Goal: Book appointment/travel/reservation: Book appointment/travel/reservation

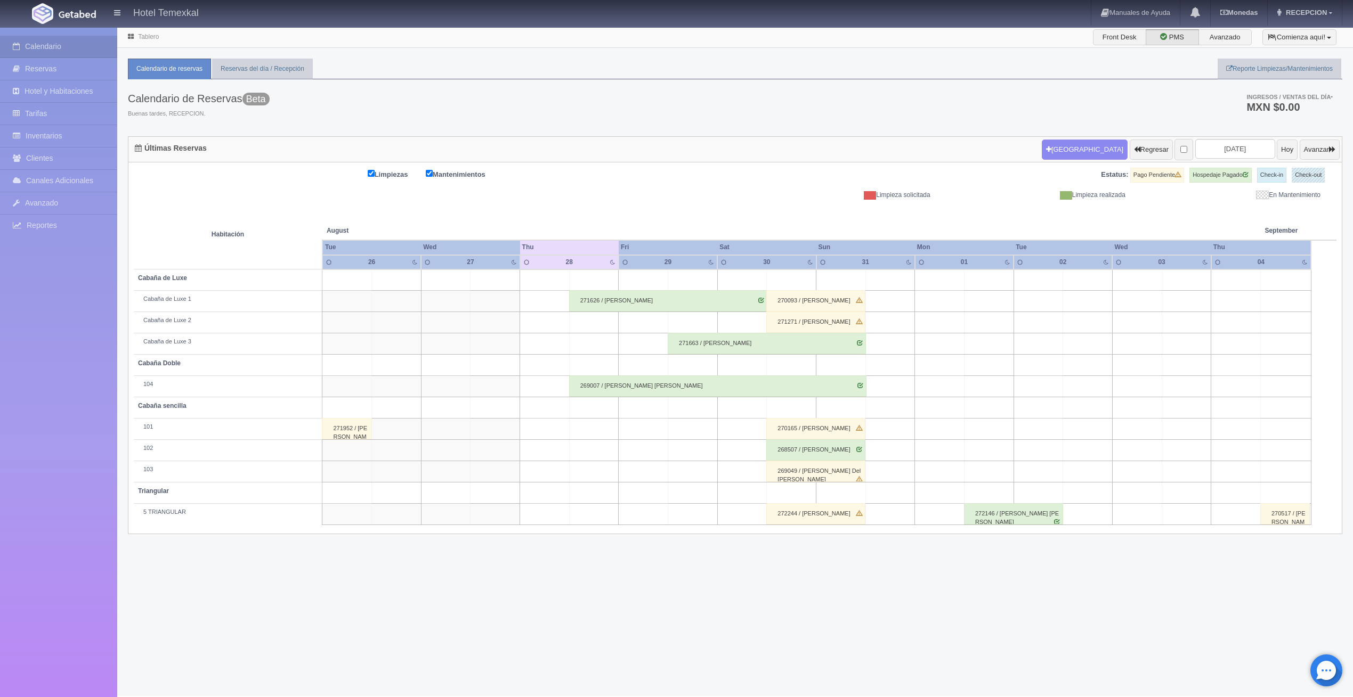
click at [981, 425] on td at bounding box center [989, 429] width 50 height 21
click at [992, 453] on button "[GEOGRAPHIC_DATA]" at bounding box center [991, 460] width 92 height 18
type input "[DATE]"
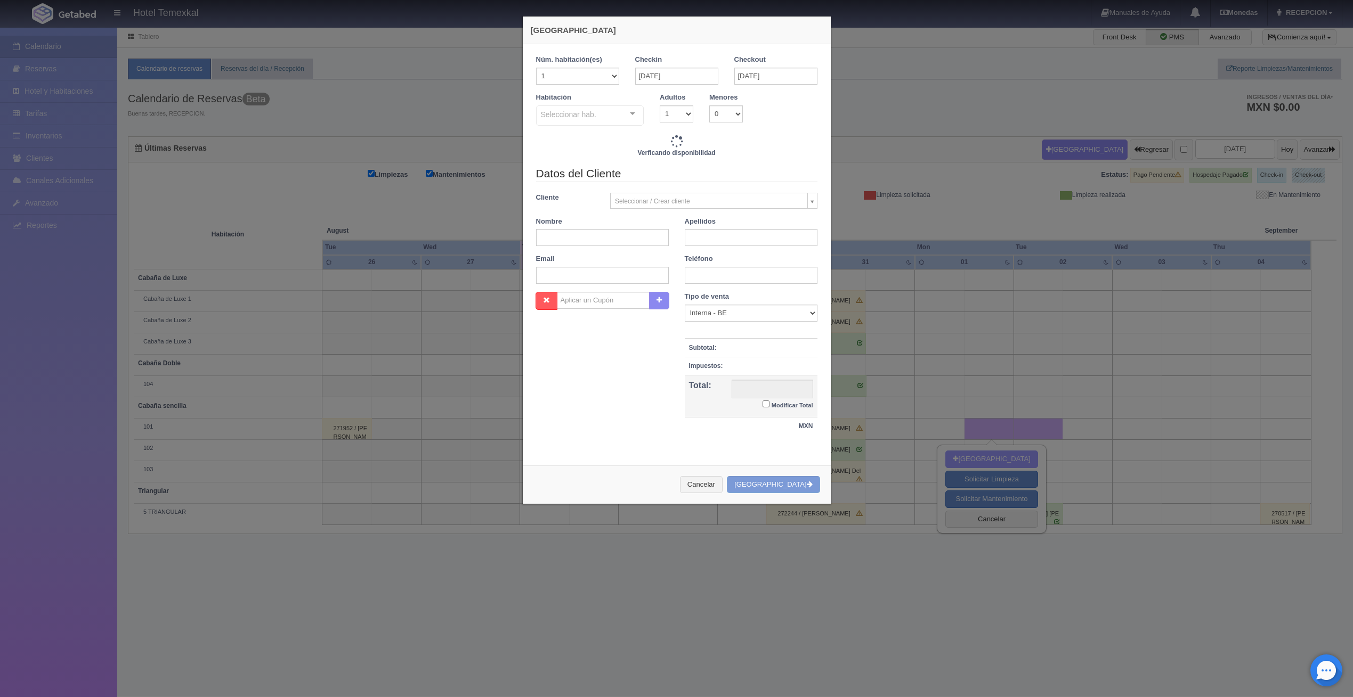
checkbox input "false"
type input "3000.00"
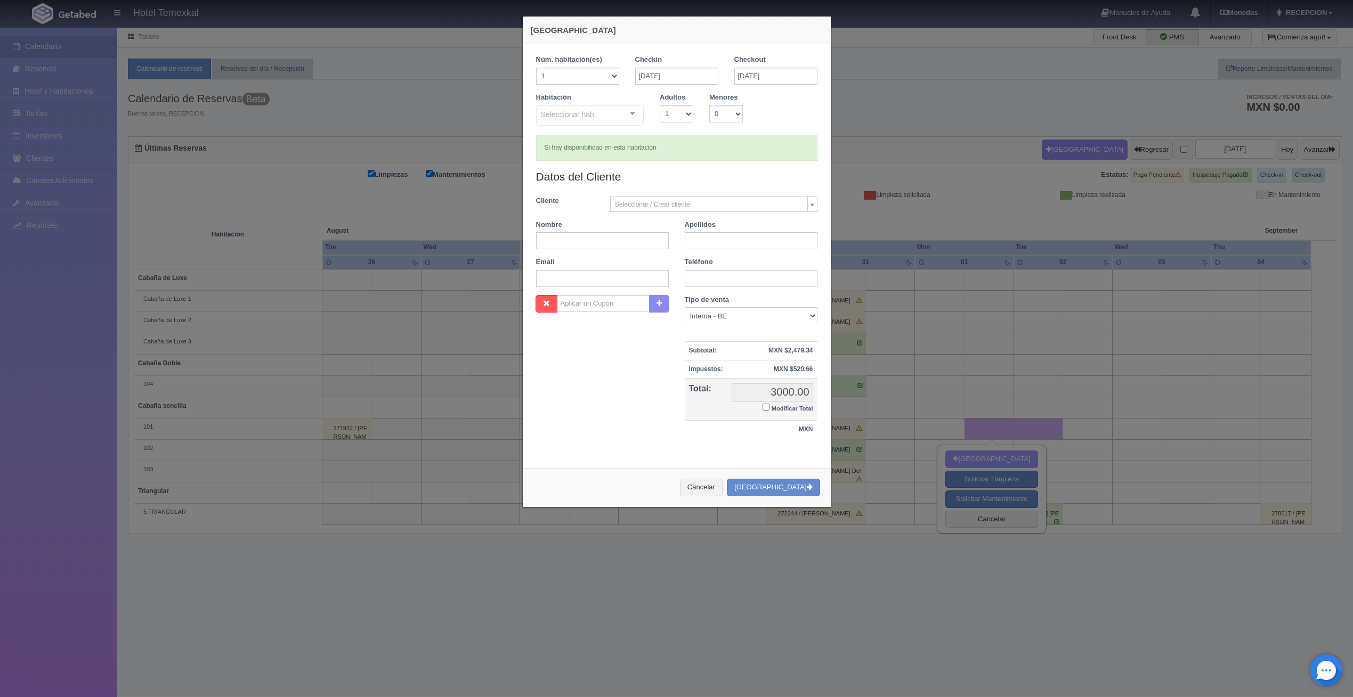
checkbox input "false"
click at [684, 113] on select "1 2 3 4 5 6 7 8 9 10" at bounding box center [677, 113] width 34 height 17
select select "2"
click at [660, 105] on select "1 2 3 4 5 6 7 8 9 10" at bounding box center [677, 113] width 34 height 17
checkbox input "false"
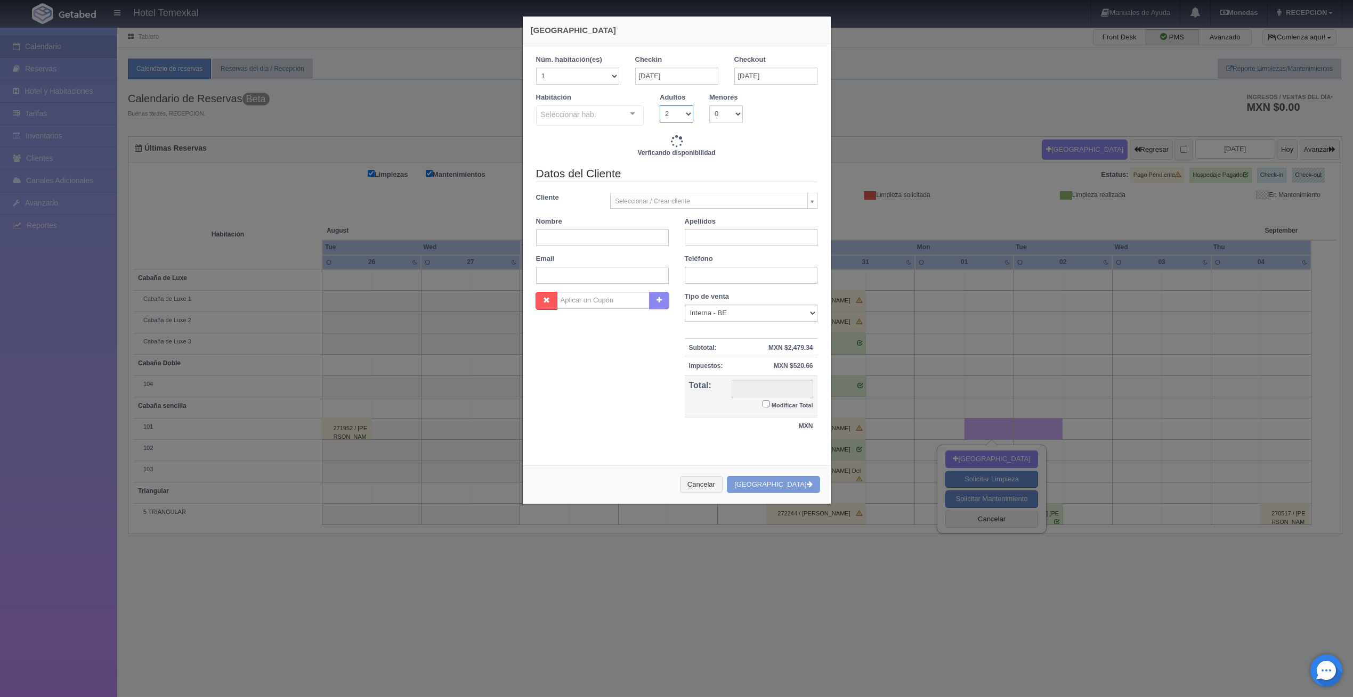
type input "3000.00"
checkbox input "false"
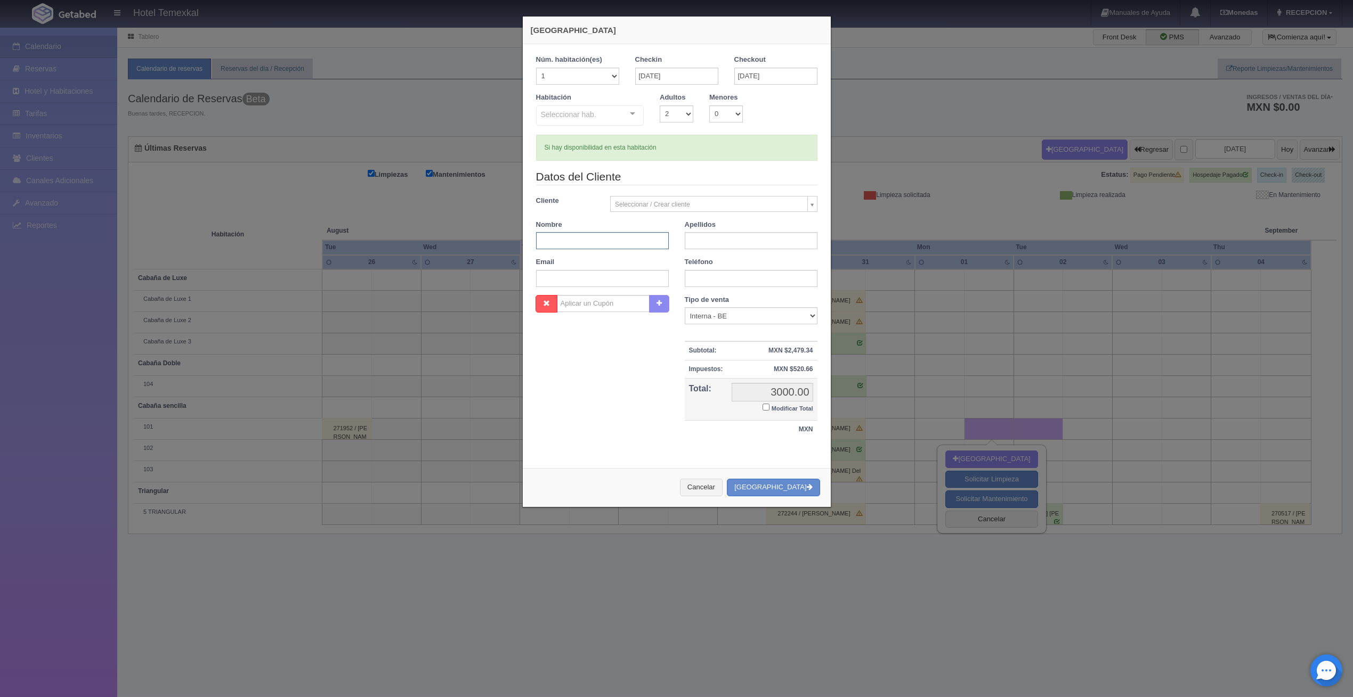
click at [579, 239] on input "text" at bounding box center [602, 240] width 133 height 17
type input "LIZBETH VIVIANA"
click at [752, 237] on input "text" at bounding box center [751, 240] width 133 height 17
type input "VELASCO"
click at [780, 393] on input "3000.00" at bounding box center [773, 392] width 82 height 19
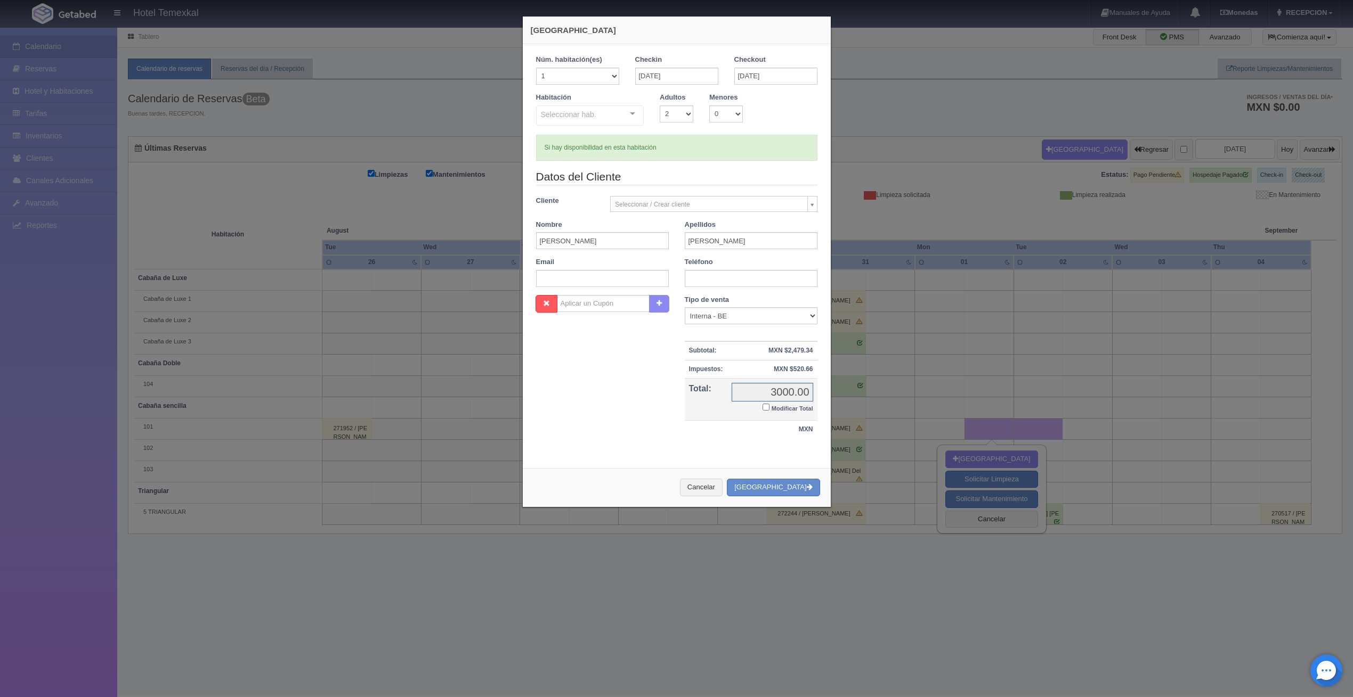
click at [776, 393] on input "3000.00" at bounding box center [773, 392] width 82 height 19
drag, startPoint x: 776, startPoint y: 393, endPoint x: 767, endPoint y: 391, distance: 10.0
click at [767, 391] on input "3000.00" at bounding box center [773, 392] width 82 height 19
click at [777, 393] on input "3000.00" at bounding box center [773, 392] width 82 height 19
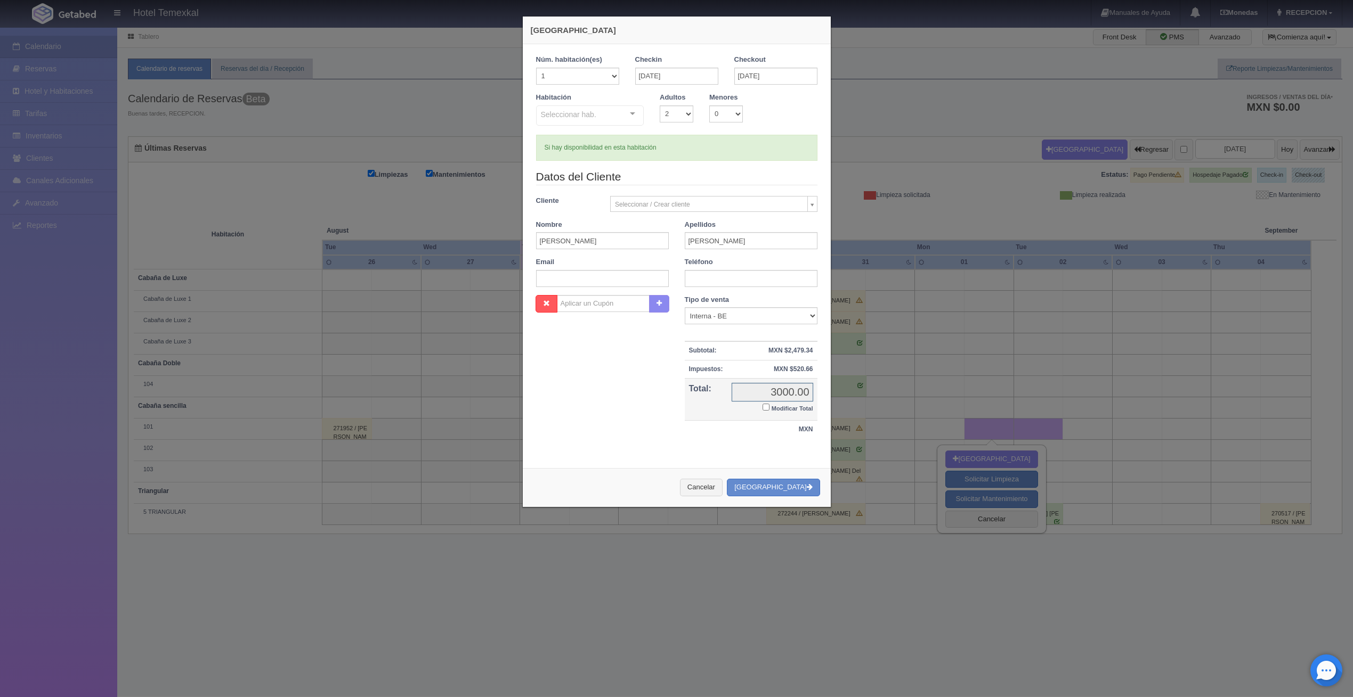
click at [774, 391] on input "3000.00" at bounding box center [773, 392] width 82 height 19
click at [798, 395] on input "3000.00" at bounding box center [773, 392] width 82 height 19
drag, startPoint x: 807, startPoint y: 383, endPoint x: 801, endPoint y: 388, distance: 7.6
click at [805, 385] on input "3000.00" at bounding box center [773, 392] width 82 height 19
drag, startPoint x: 774, startPoint y: 388, endPoint x: 770, endPoint y: 392, distance: 6.0
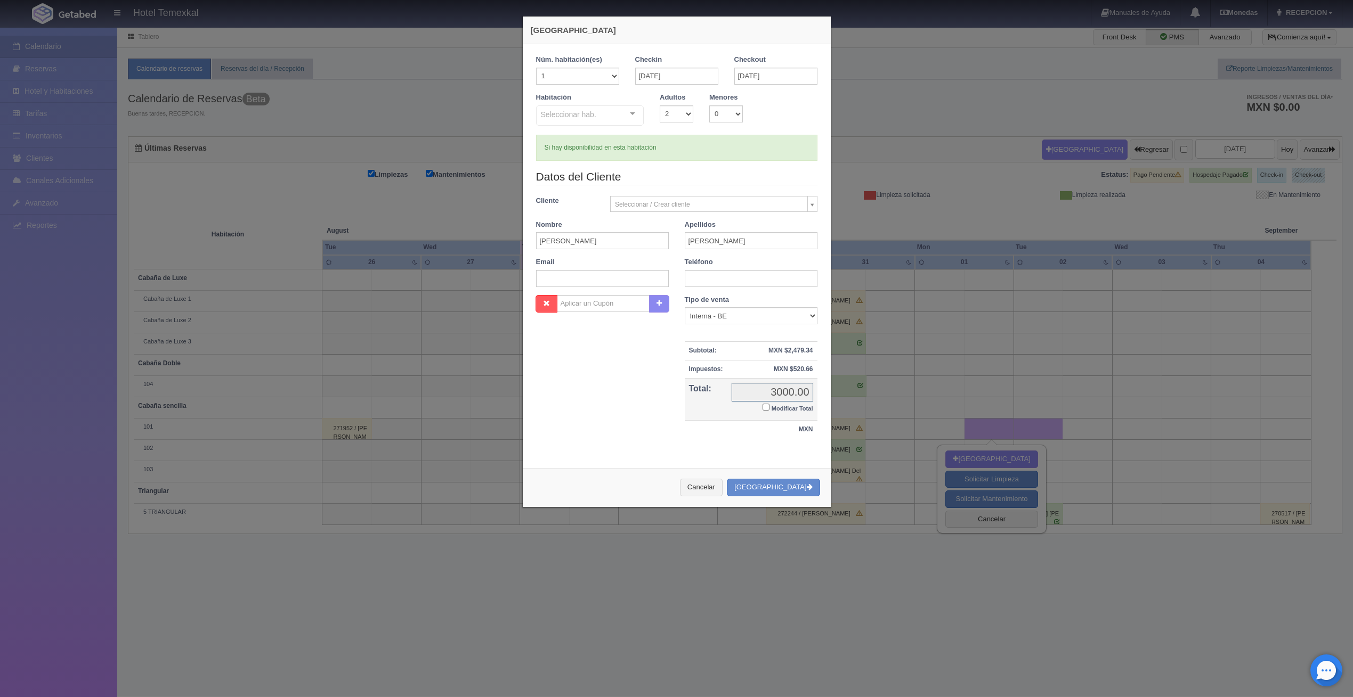
click at [773, 390] on input "3000.00" at bounding box center [773, 392] width 82 height 19
click at [781, 394] on input "3000.00" at bounding box center [773, 392] width 82 height 19
click at [762, 407] on input "Modificar Total" at bounding box center [765, 407] width 7 height 7
checkbox input "true"
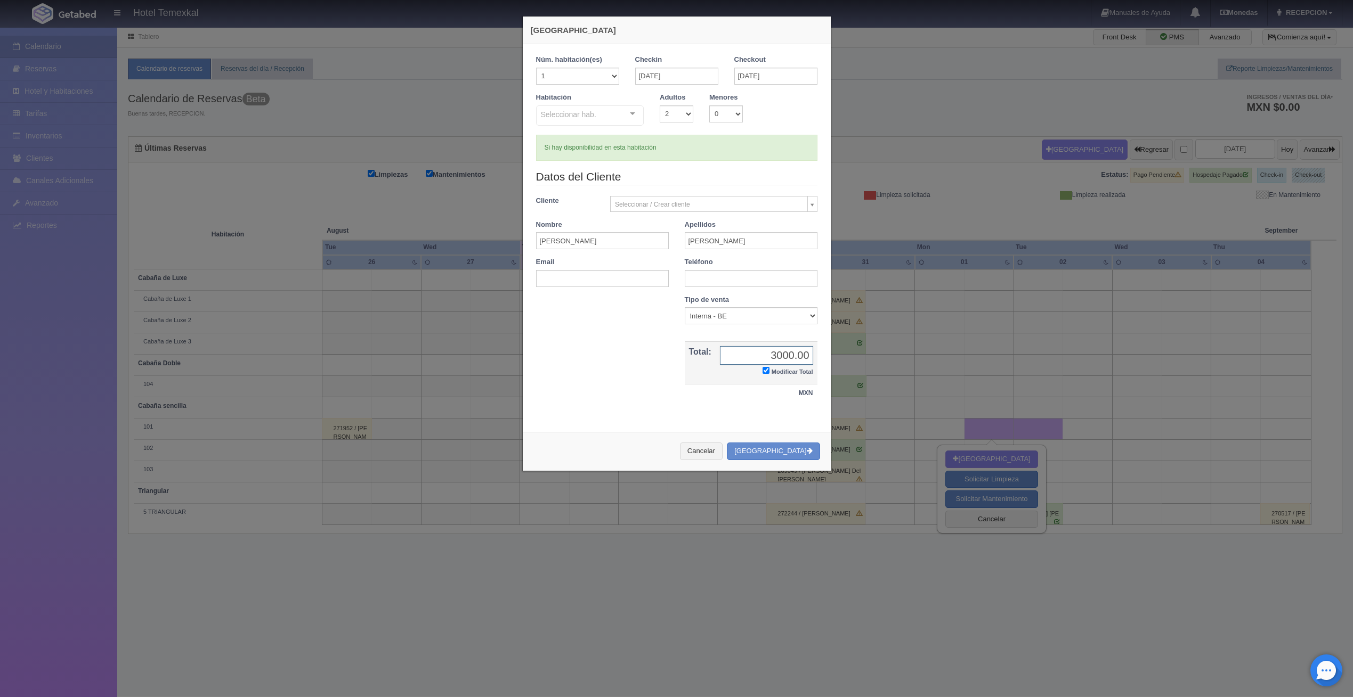
click at [777, 356] on input "3000.00" at bounding box center [766, 355] width 93 height 19
click at [784, 353] on input "2200.00" at bounding box center [766, 355] width 93 height 19
type input "2250.00"
click at [677, 650] on div "Nueva Reserva Núm. habitación(es) 1 2 3 4 5 6 7 8 9 10 11 12 13 14 15 16 17 18 …" at bounding box center [676, 348] width 1353 height 697
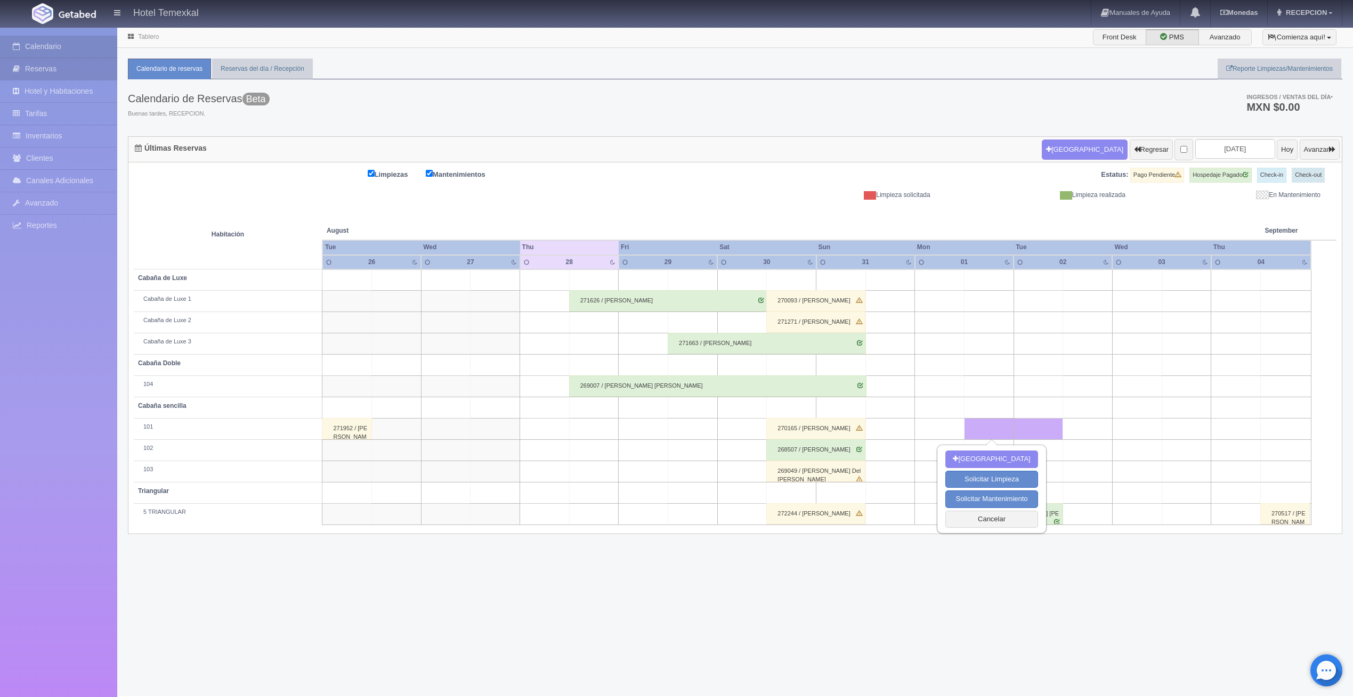
click at [47, 62] on link "Reservas" at bounding box center [58, 69] width 117 height 22
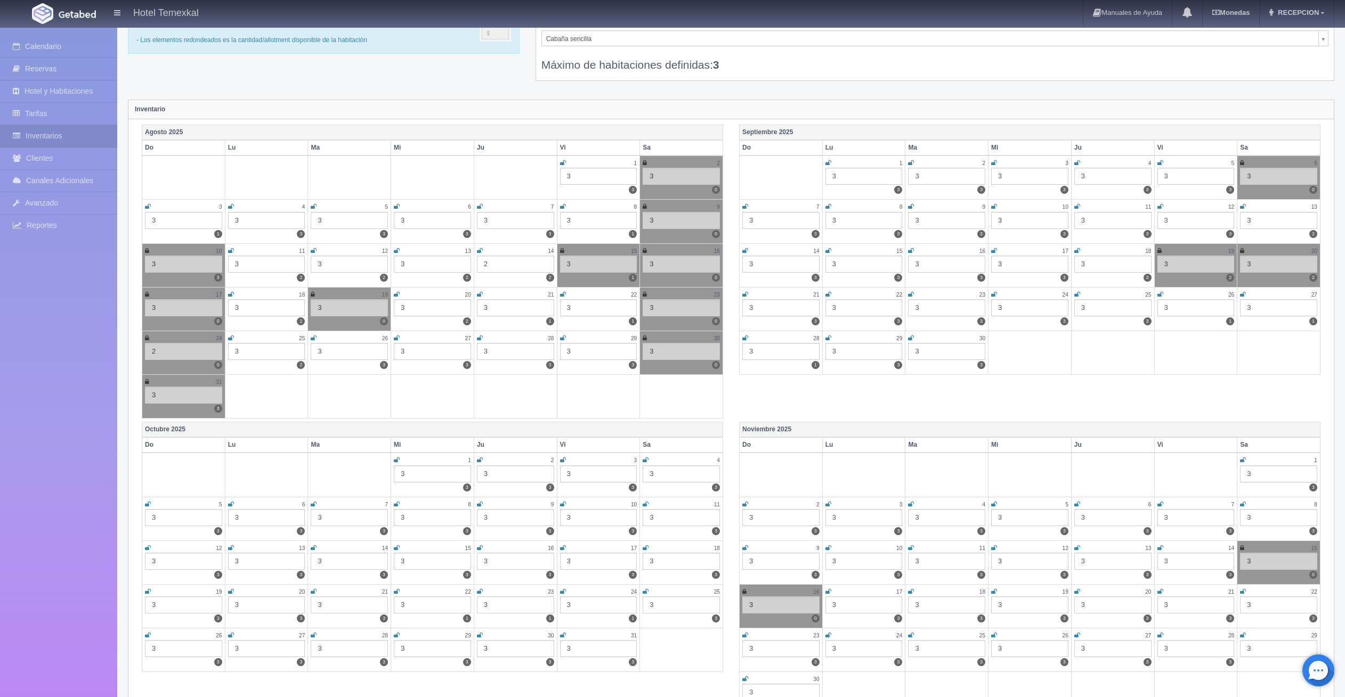
scroll to position [53, 0]
click at [836, 175] on div "3" at bounding box center [863, 176] width 77 height 17
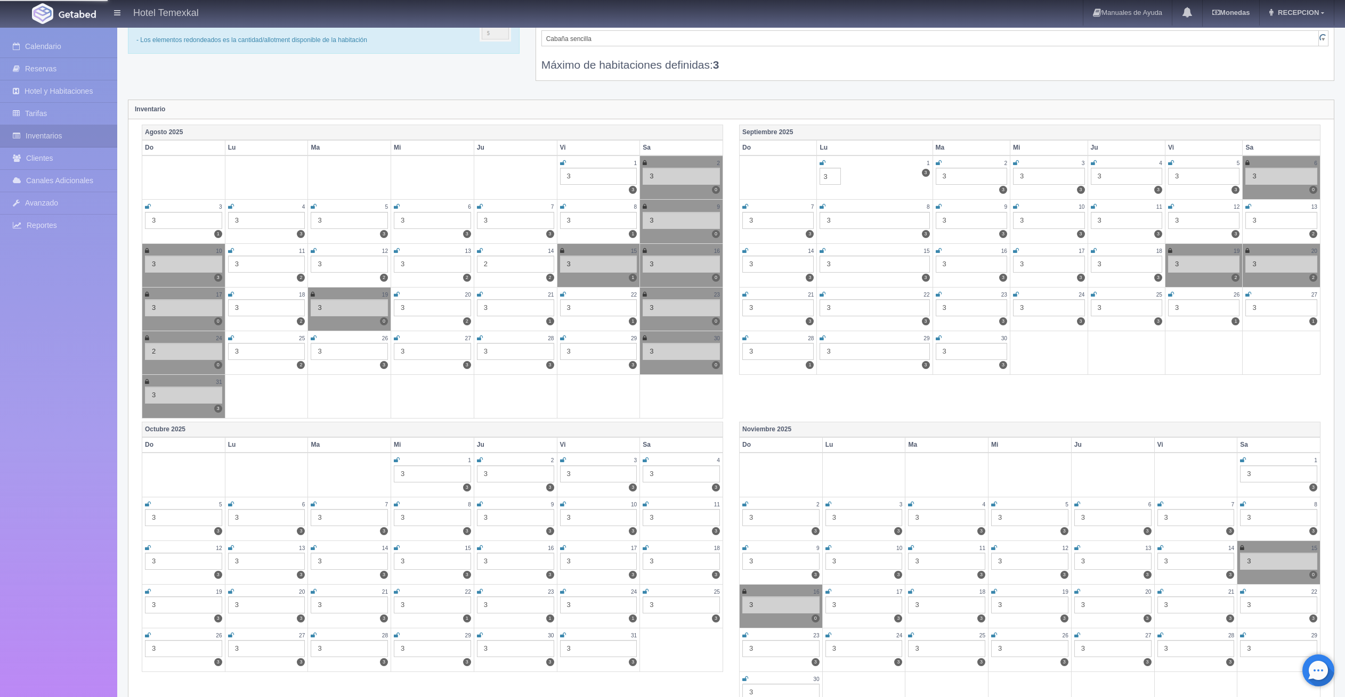
click at [860, 179] on td "1 3 3 3" at bounding box center [875, 178] width 116 height 44
click at [828, 173] on input "3" at bounding box center [829, 176] width 21 height 17
click at [874, 175] on td "1 3 3" at bounding box center [875, 178] width 116 height 44
click at [822, 160] on icon at bounding box center [822, 163] width 6 height 6
click at [822, 161] on icon at bounding box center [821, 163] width 4 height 6
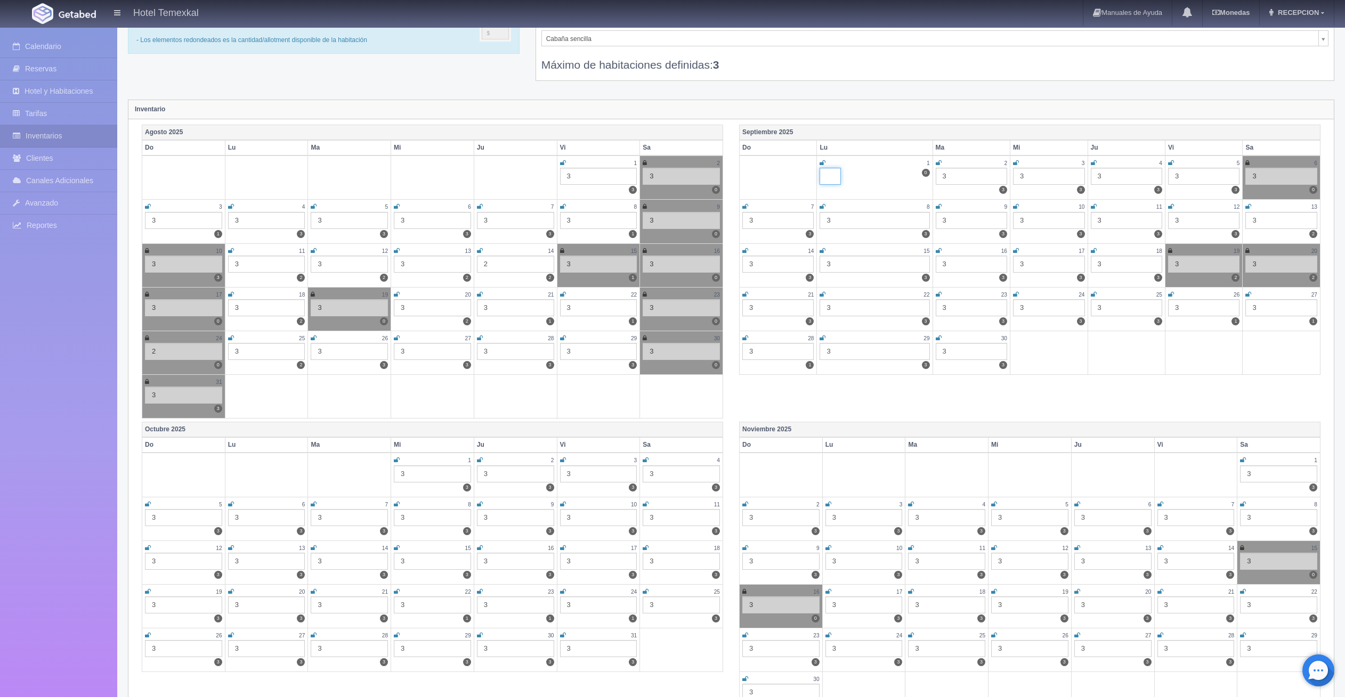
click at [832, 174] on input at bounding box center [829, 176] width 21 height 17
click at [822, 159] on link at bounding box center [822, 163] width 6 height 9
click at [68, 49] on link "Calendario" at bounding box center [58, 47] width 117 height 22
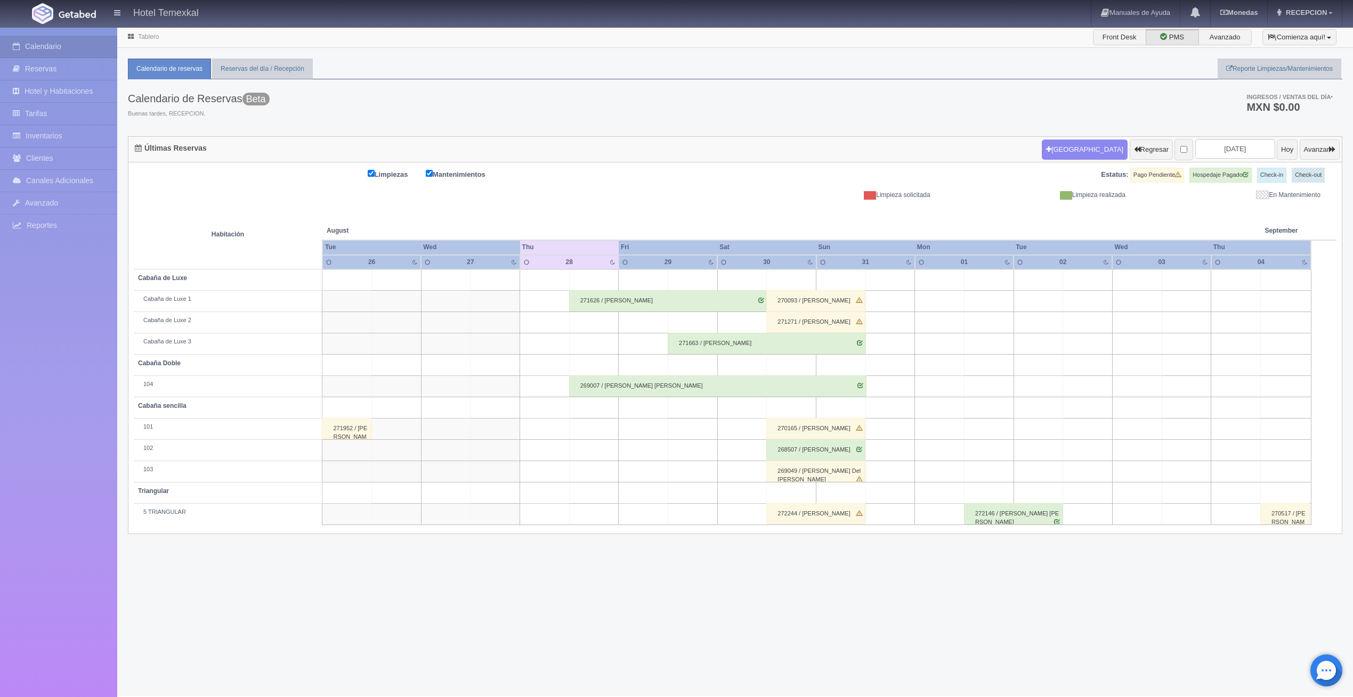
click at [932, 420] on td at bounding box center [940, 429] width 50 height 21
click at [981, 420] on td at bounding box center [989, 429] width 50 height 21
click at [973, 515] on button "Cancelar" at bounding box center [942, 520] width 92 height 18
click at [987, 425] on td at bounding box center [989, 429] width 50 height 21
click at [1000, 455] on button "Nueva Reserva" at bounding box center [991, 460] width 92 height 18
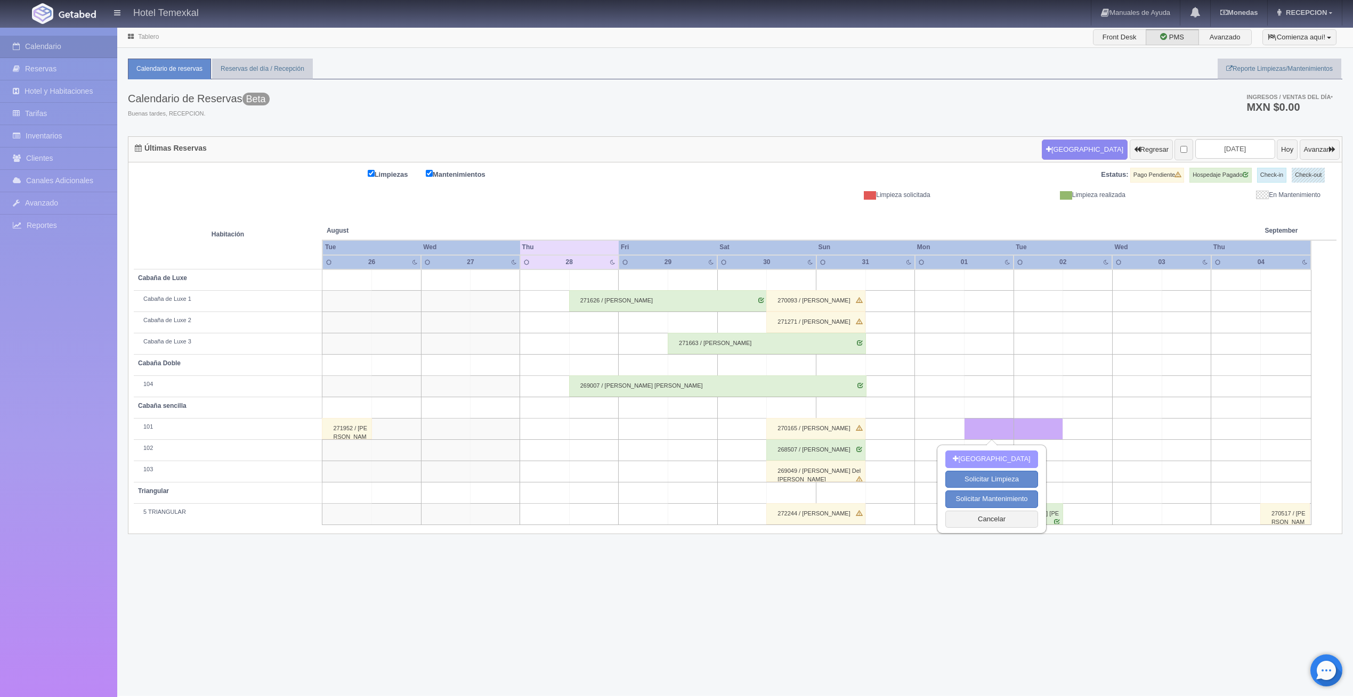
type input "01-09-2025"
type input "02-09-2025"
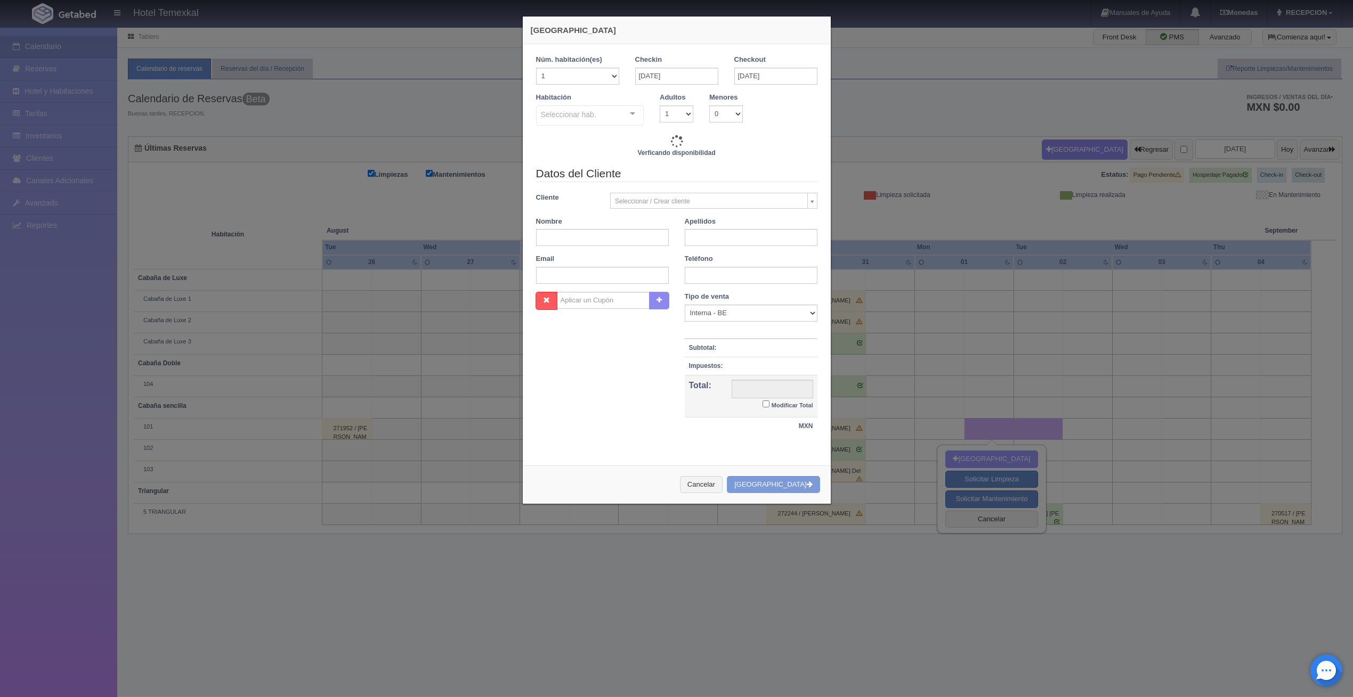
checkbox input "false"
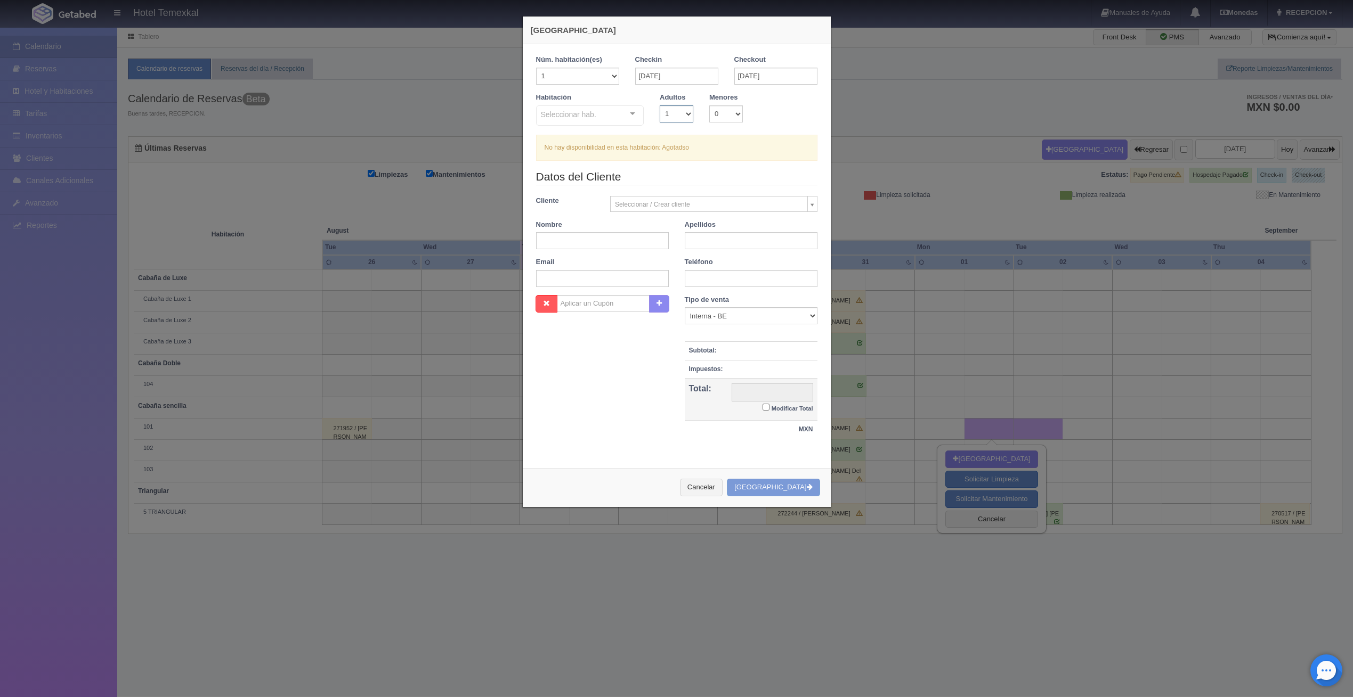
click at [685, 113] on select "1 2 3 4 5 6 7 8 9 10" at bounding box center [677, 113] width 34 height 17
select select "2"
click at [660, 105] on select "1 2 3 4 5 6 7 8 9 10" at bounding box center [677, 113] width 34 height 17
checkbox input "false"
click at [626, 242] on input "text" at bounding box center [602, 240] width 133 height 17
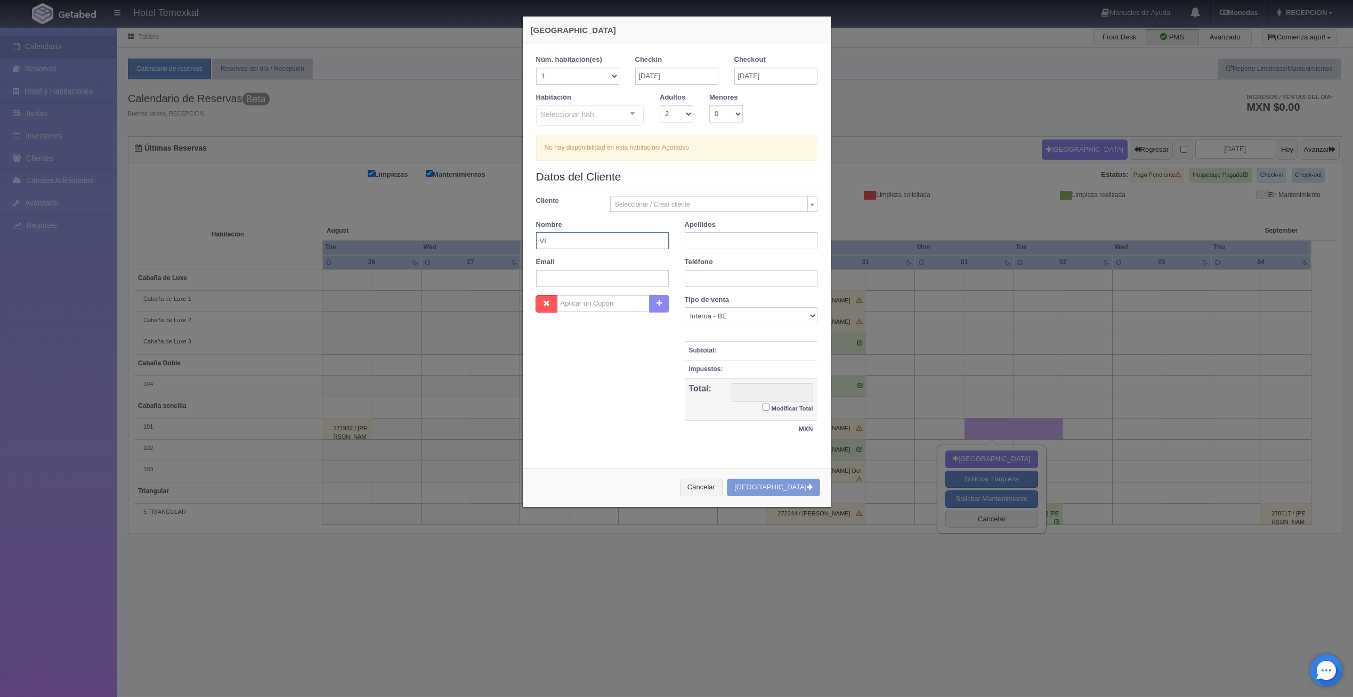
type input "V"
type input "[PERSON_NAME]"
click at [762, 407] on input "Modificar Total" at bounding box center [765, 407] width 7 height 7
checkbox input "true"
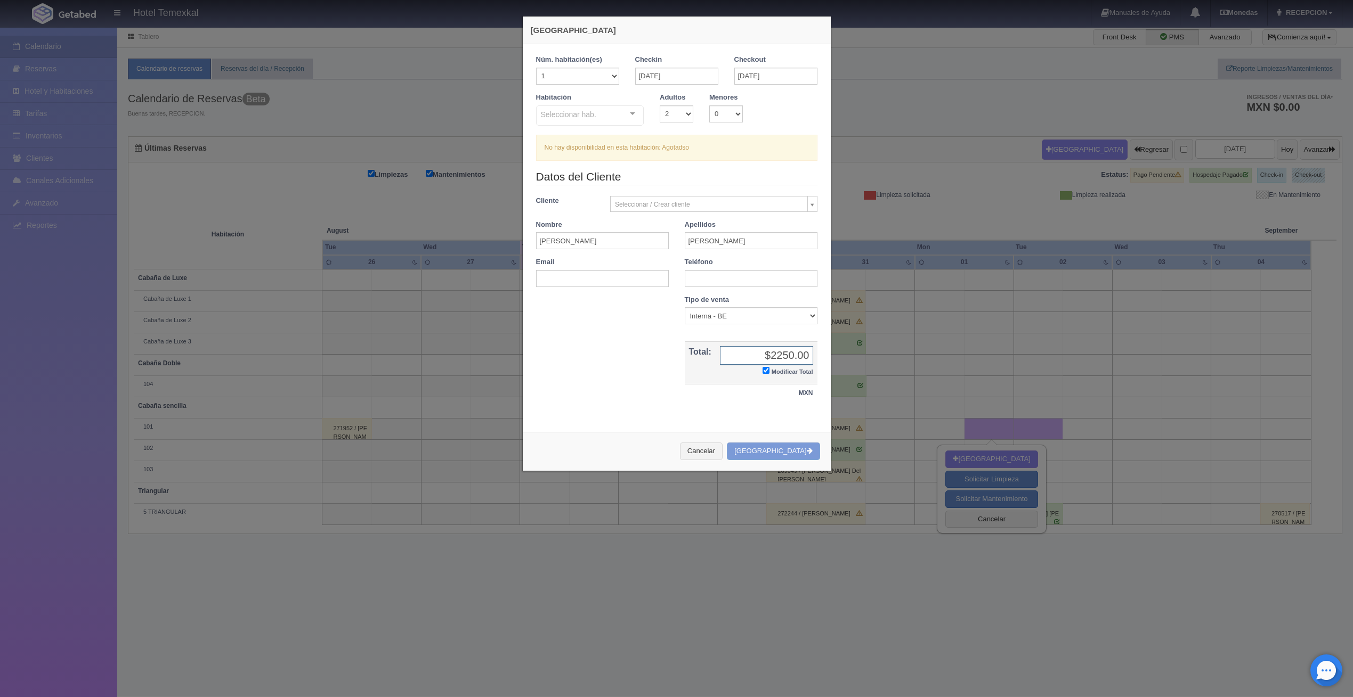
type input "$2250.00"
click at [743, 633] on div "Nueva Reserva Núm. habitación(es) 1 2 3 4 5 6 7 8 9 10 11 12 13 14 15 16 17 18 …" at bounding box center [676, 348] width 1353 height 697
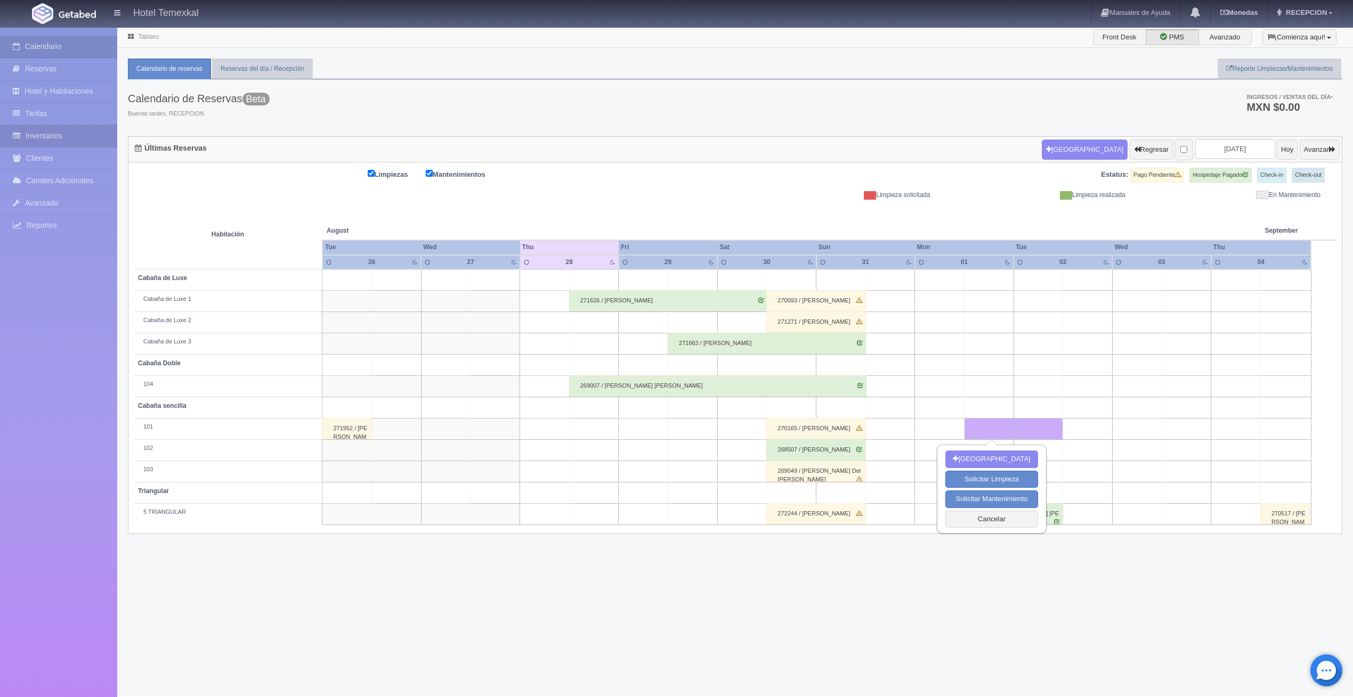
click at [76, 135] on link "Inventarios" at bounding box center [58, 136] width 117 height 22
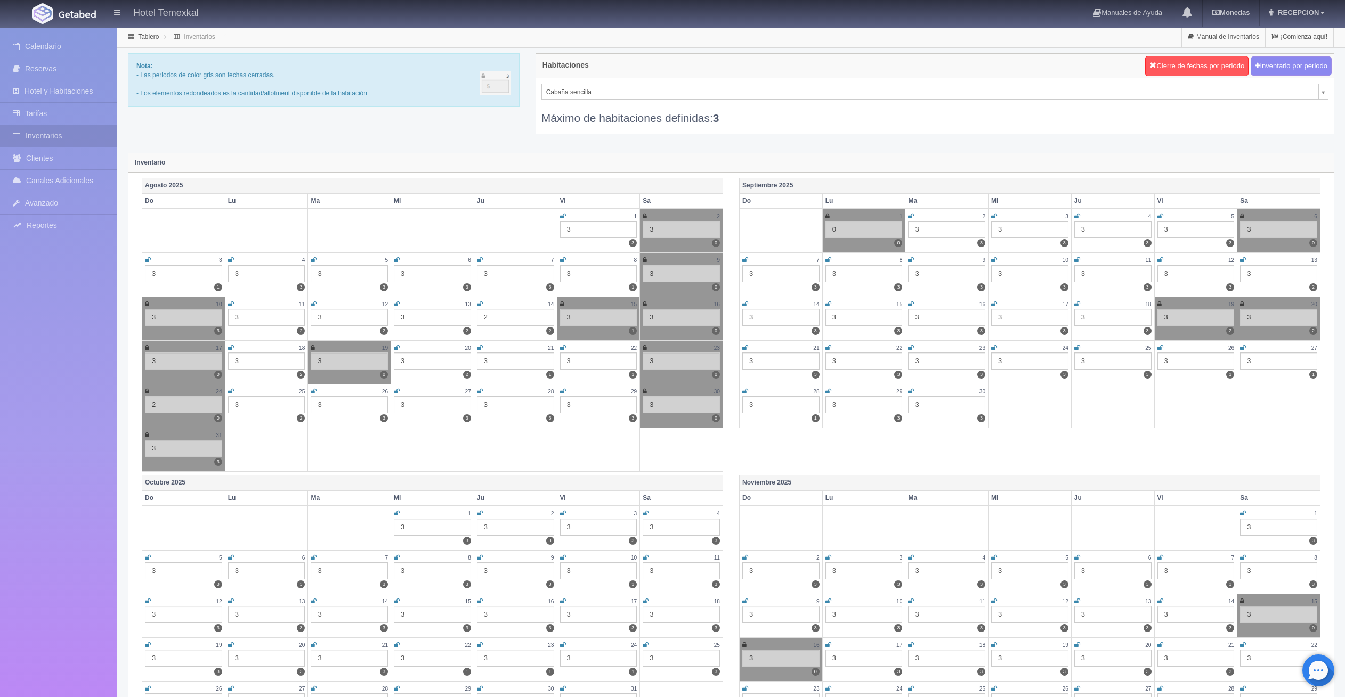
click at [827, 213] on link at bounding box center [827, 216] width 4 height 9
click at [69, 66] on link "Reservas" at bounding box center [58, 69] width 117 height 22
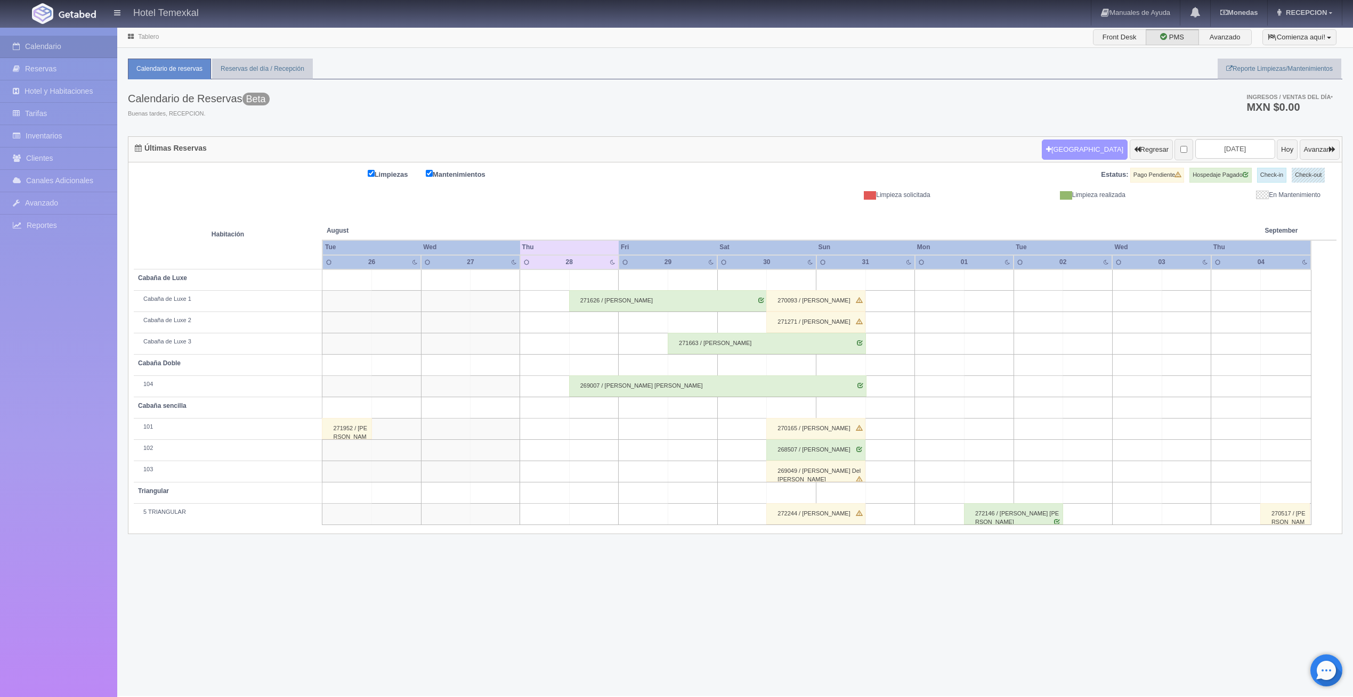
click at [1072, 145] on button "[GEOGRAPHIC_DATA]" at bounding box center [1085, 150] width 86 height 20
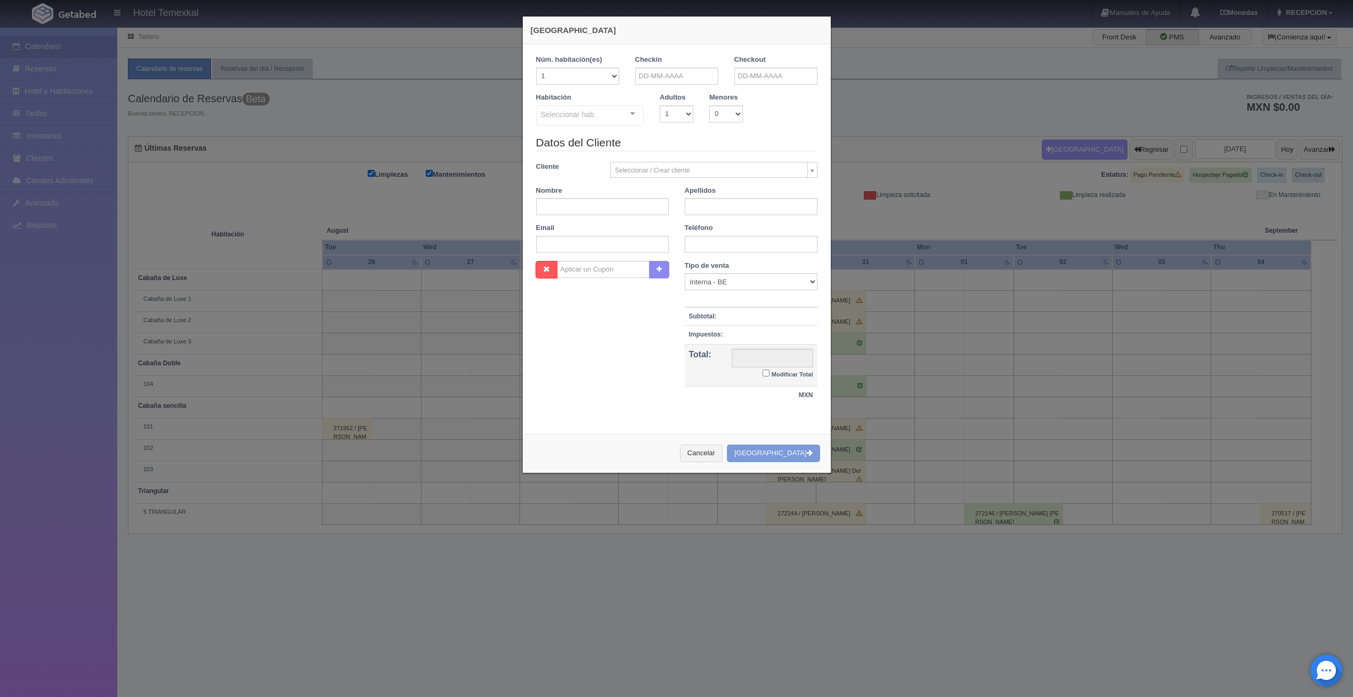
checkbox input "false"
click at [609, 78] on select "1 2 3 4 5 6 7 8 9 10 11 12 13 14 15 16 17 18 19 20" at bounding box center [577, 76] width 83 height 17
select select "2"
click at [536, 68] on select "1 2 3 4 5 6 7 8 9 10 11 12 13 14 15 16 17 18 19 20" at bounding box center [577, 76] width 83 height 17
checkbox input "false"
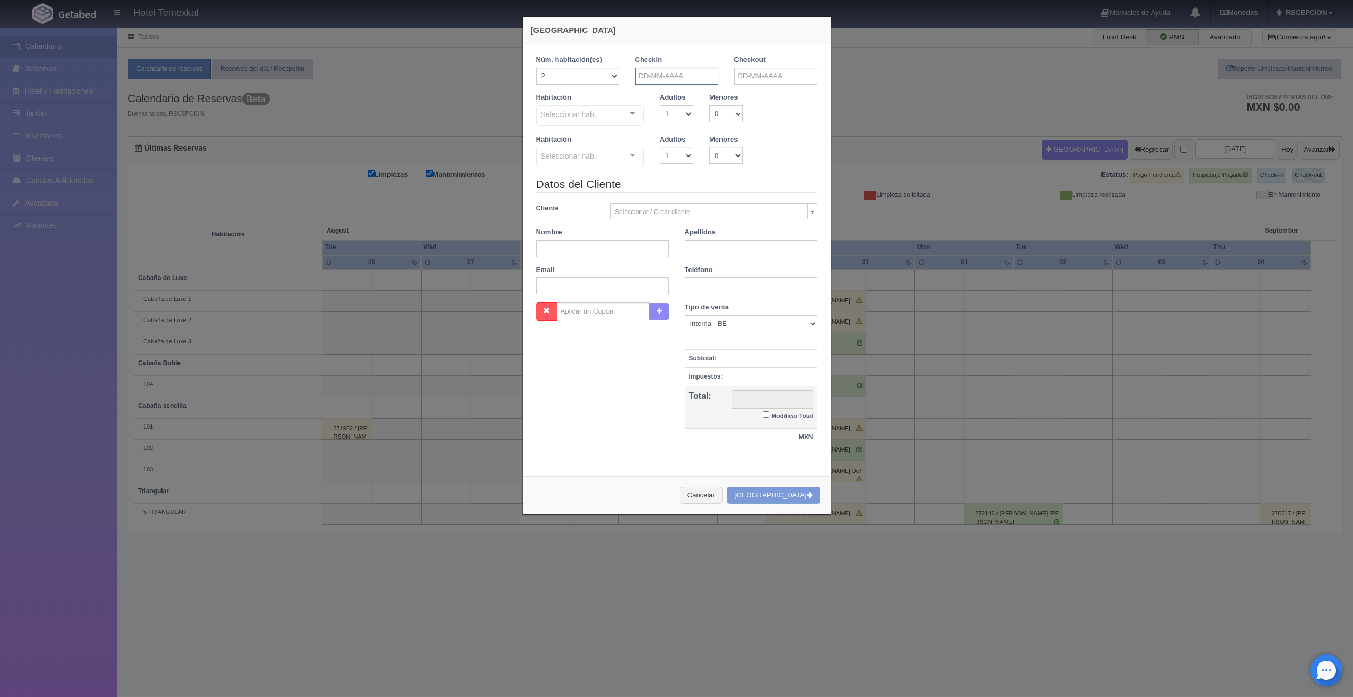
click at [644, 75] on input "text" at bounding box center [676, 76] width 83 height 17
click at [734, 91] on span "Next" at bounding box center [731, 92] width 9 height 9
click at [654, 123] on link "1" at bounding box center [655, 125] width 14 height 15
type input "[DATE]"
checkbox input "false"
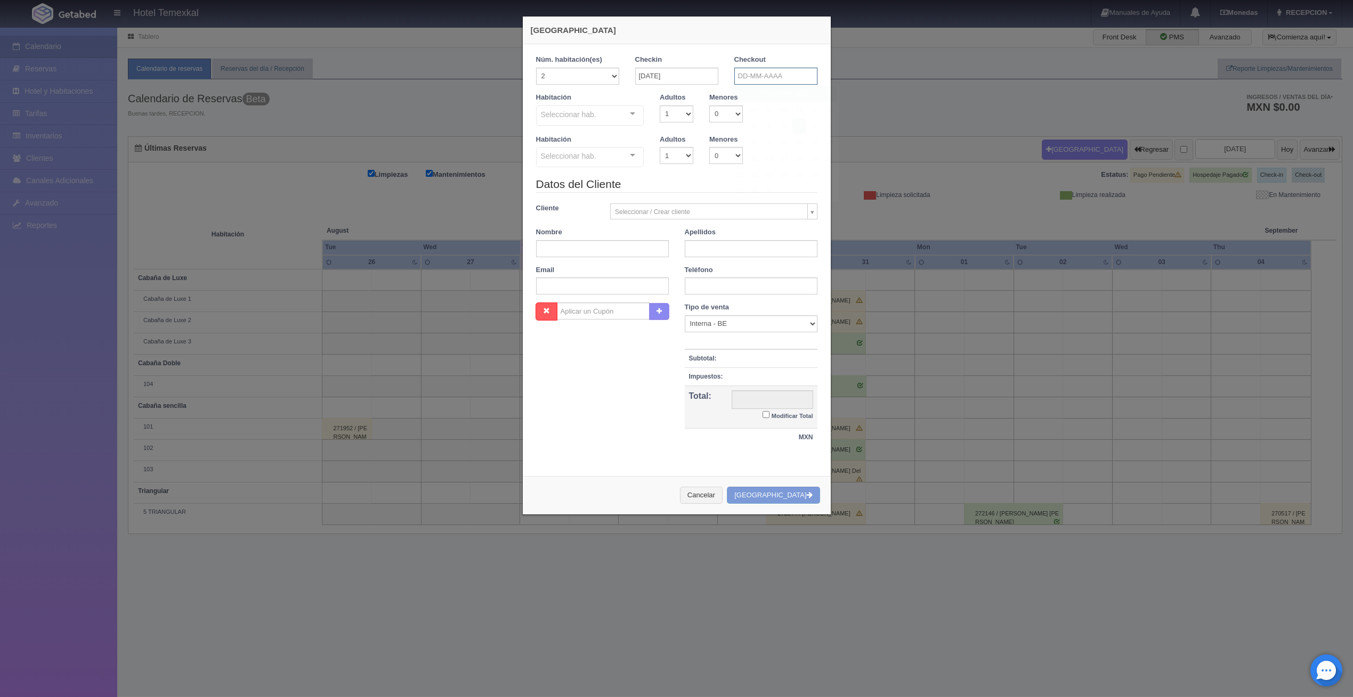
click at [755, 75] on input "text" at bounding box center [775, 76] width 83 height 17
click at [771, 125] on link "2" at bounding box center [769, 125] width 14 height 15
type input "[DATE]"
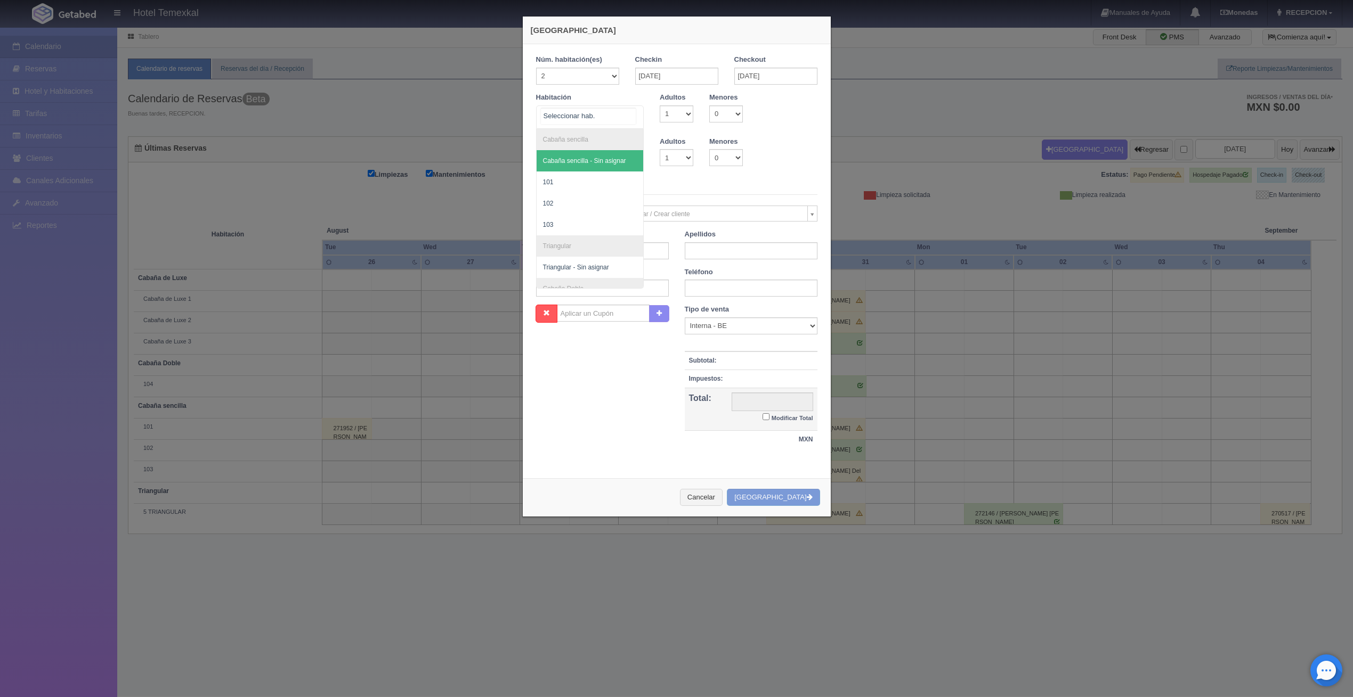
click at [629, 111] on div at bounding box center [632, 114] width 21 height 16
click at [596, 181] on span "101" at bounding box center [590, 182] width 107 height 21
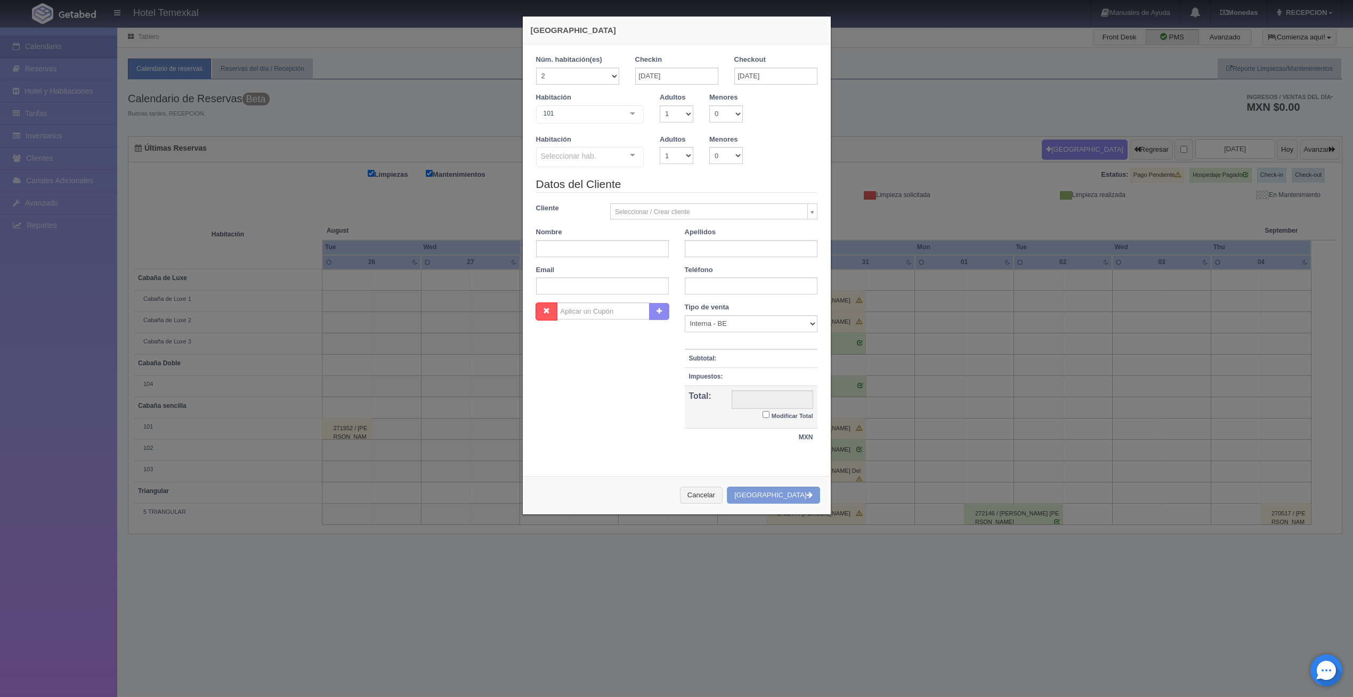
checkbox input "false"
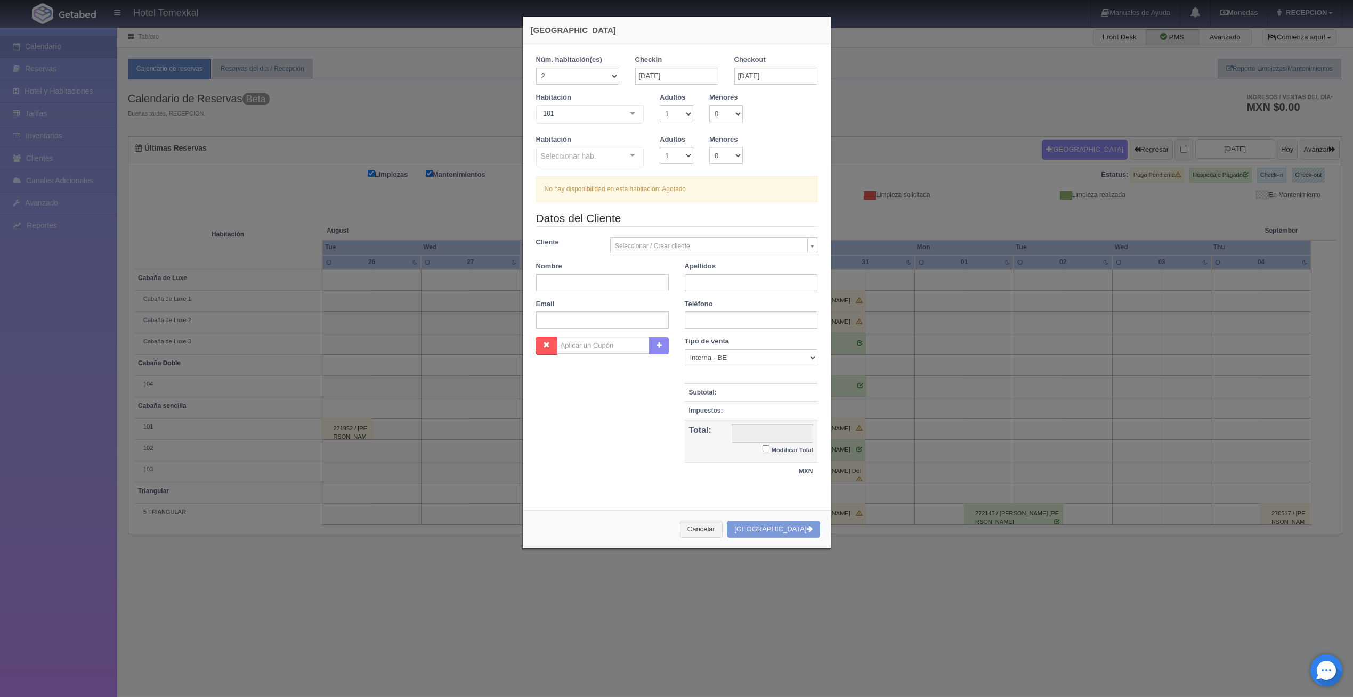
click at [628, 152] on div at bounding box center [632, 156] width 21 height 16
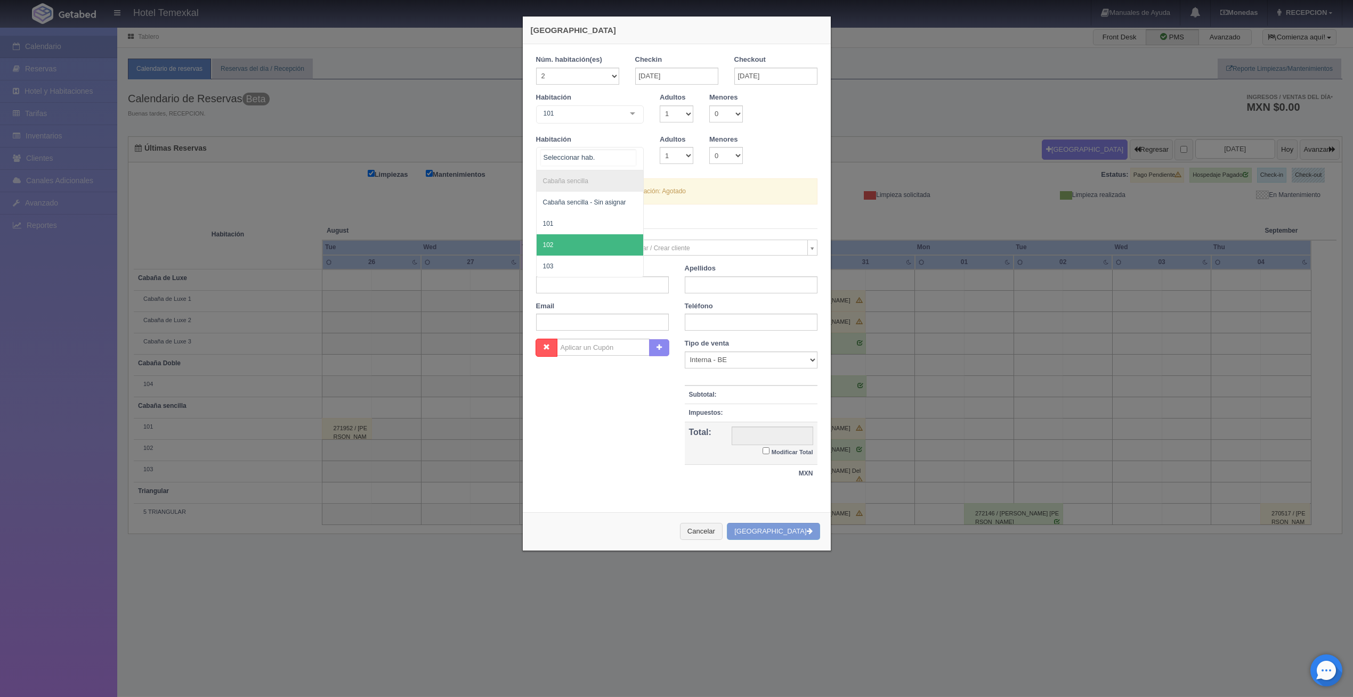
click at [571, 239] on span "102" at bounding box center [590, 244] width 107 height 21
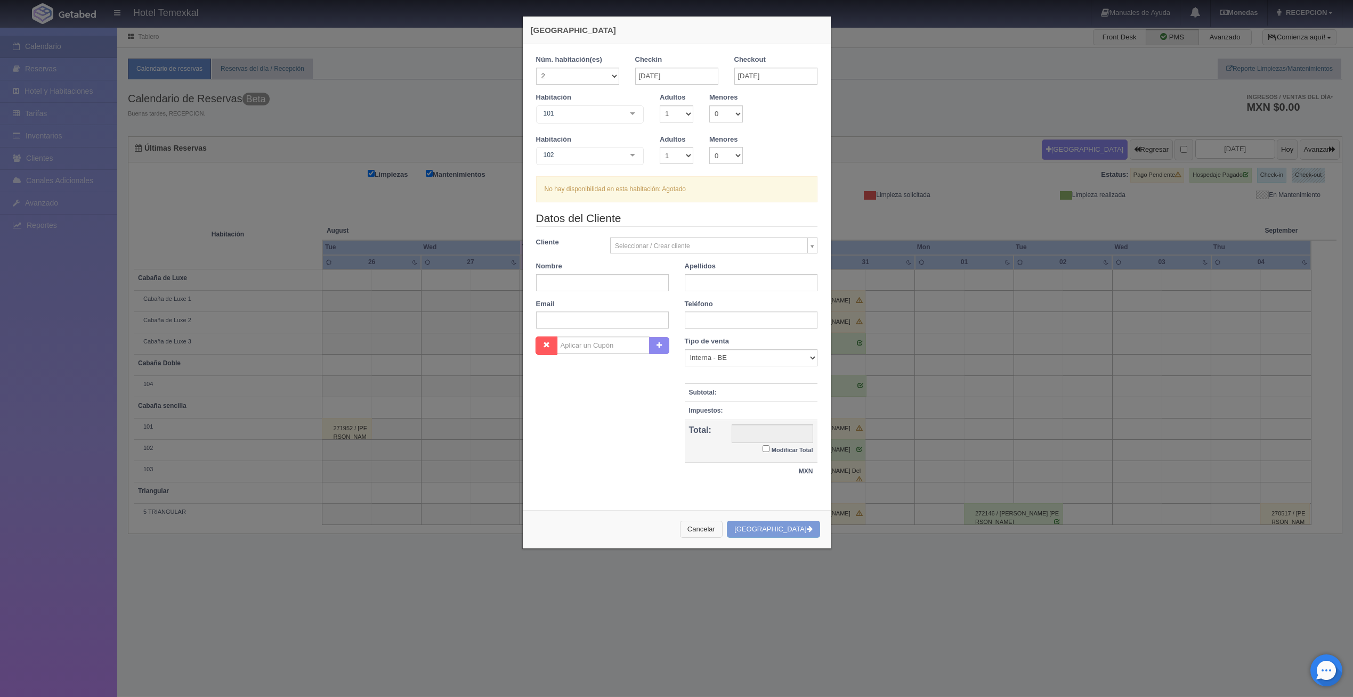
click at [722, 525] on button "Cancelar" at bounding box center [701, 530] width 43 height 18
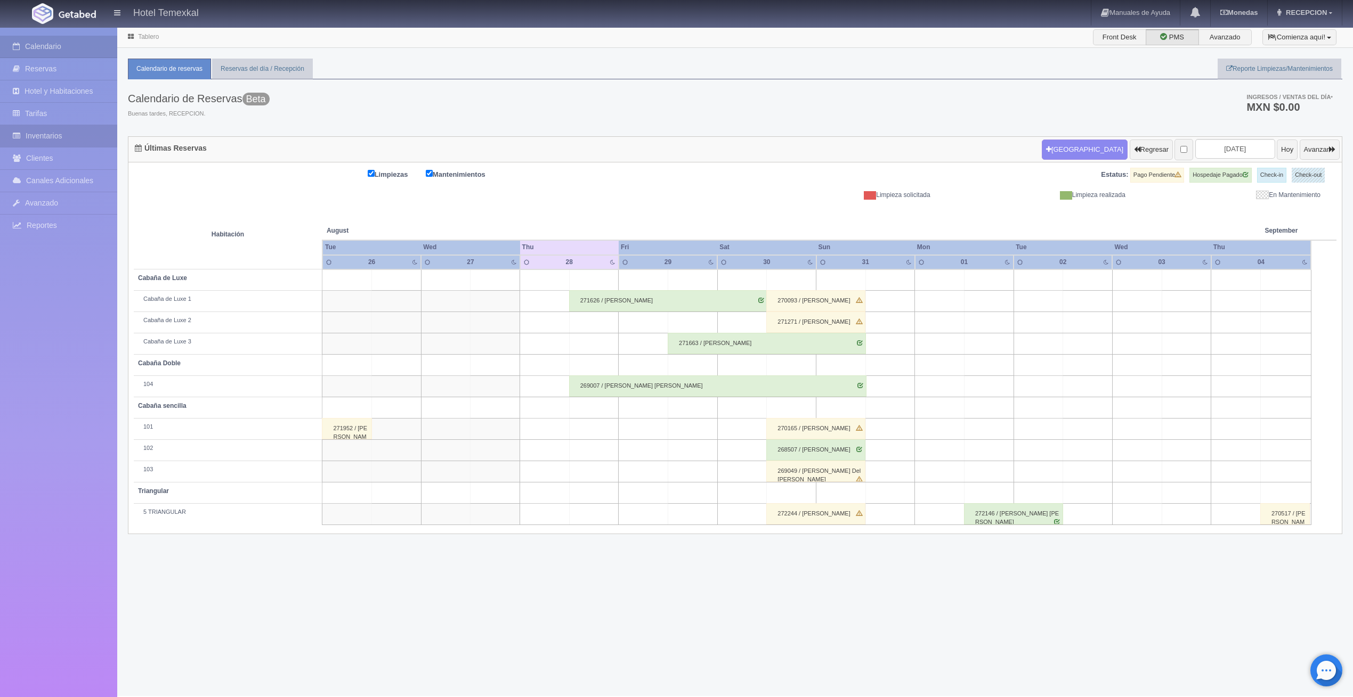
click at [71, 133] on link "Inventarios" at bounding box center [58, 136] width 117 height 22
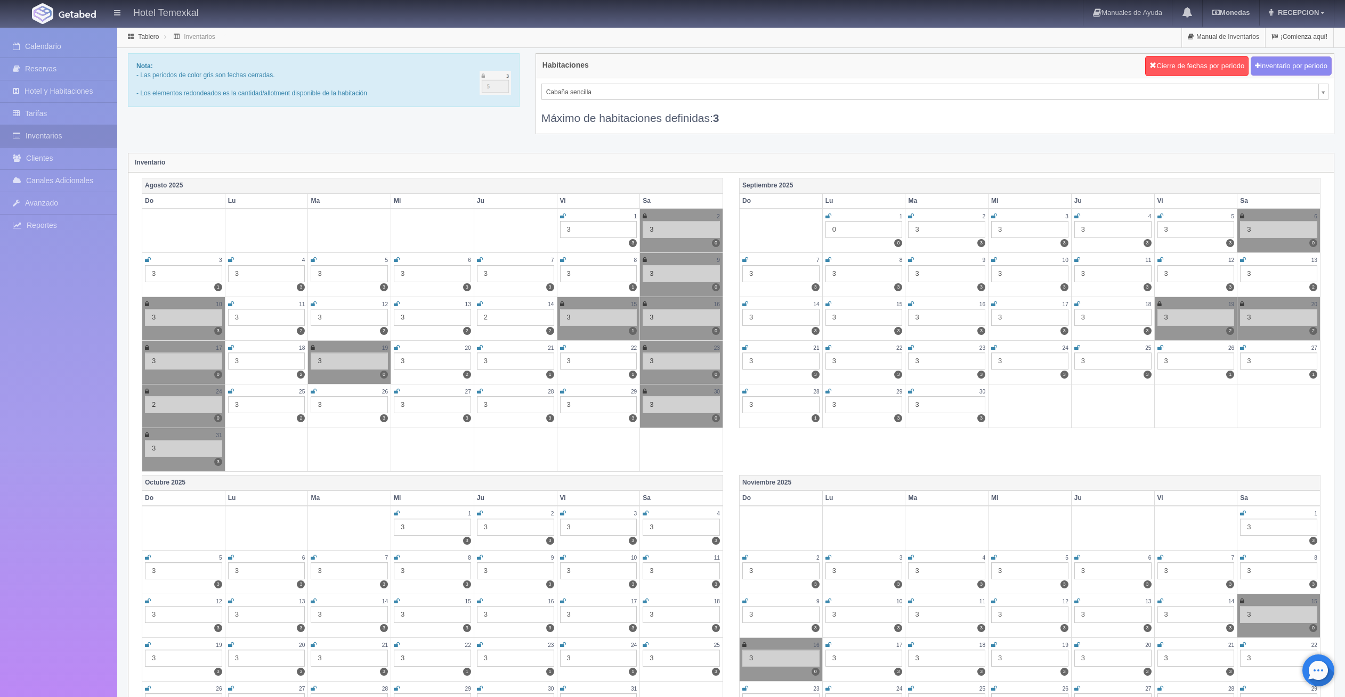
click at [835, 228] on div "0" at bounding box center [863, 229] width 77 height 17
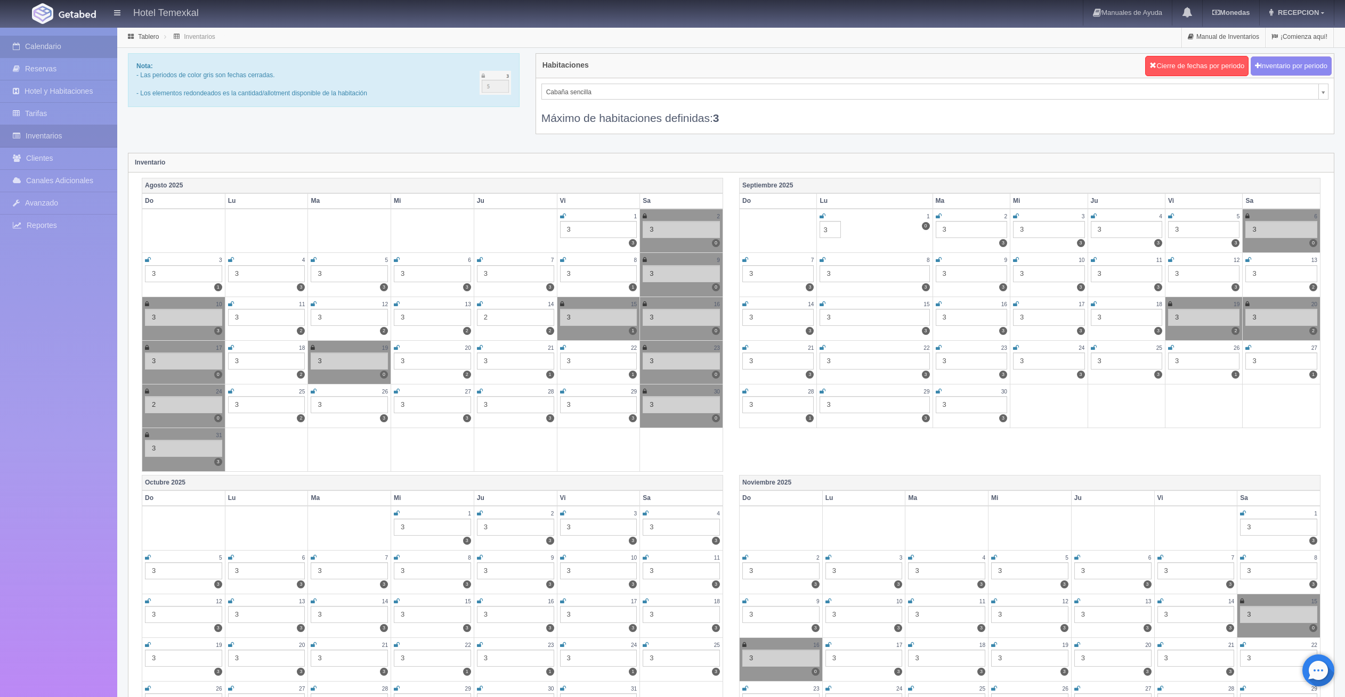
type input "3"
click at [46, 43] on link "Calendario" at bounding box center [58, 47] width 117 height 22
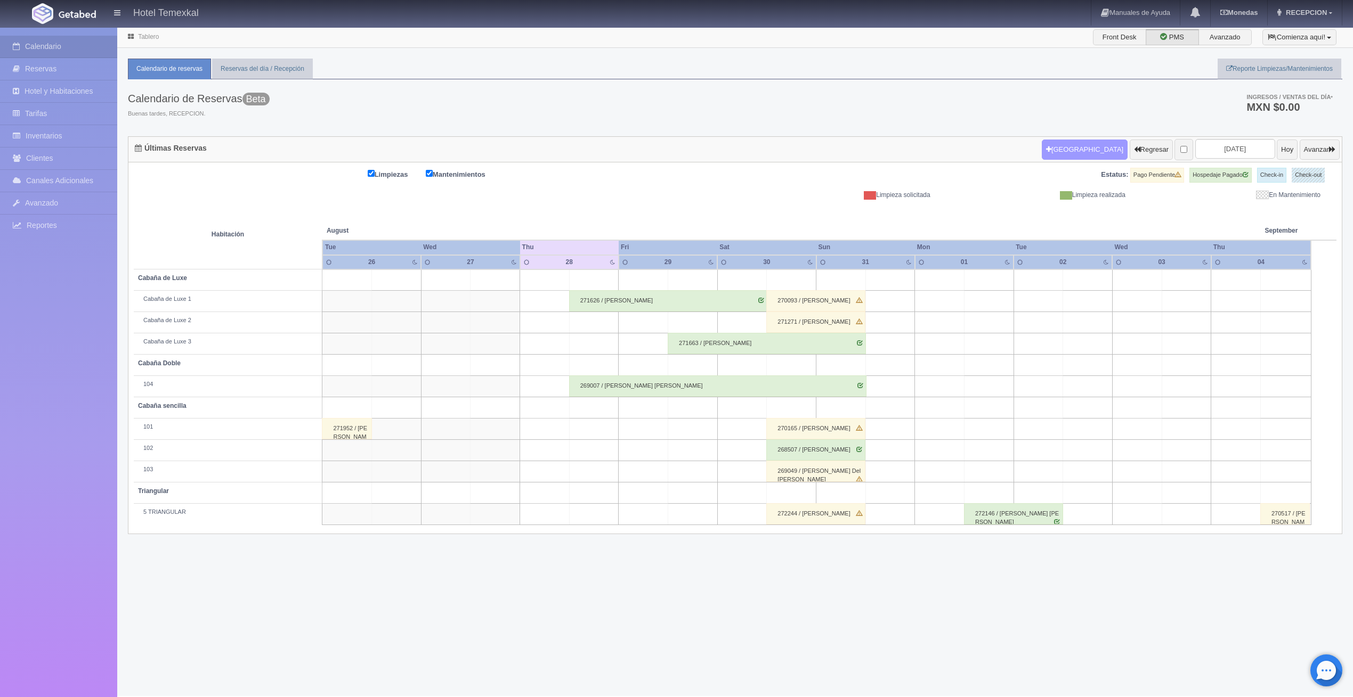
click at [1071, 147] on button "[GEOGRAPHIC_DATA]" at bounding box center [1085, 150] width 86 height 20
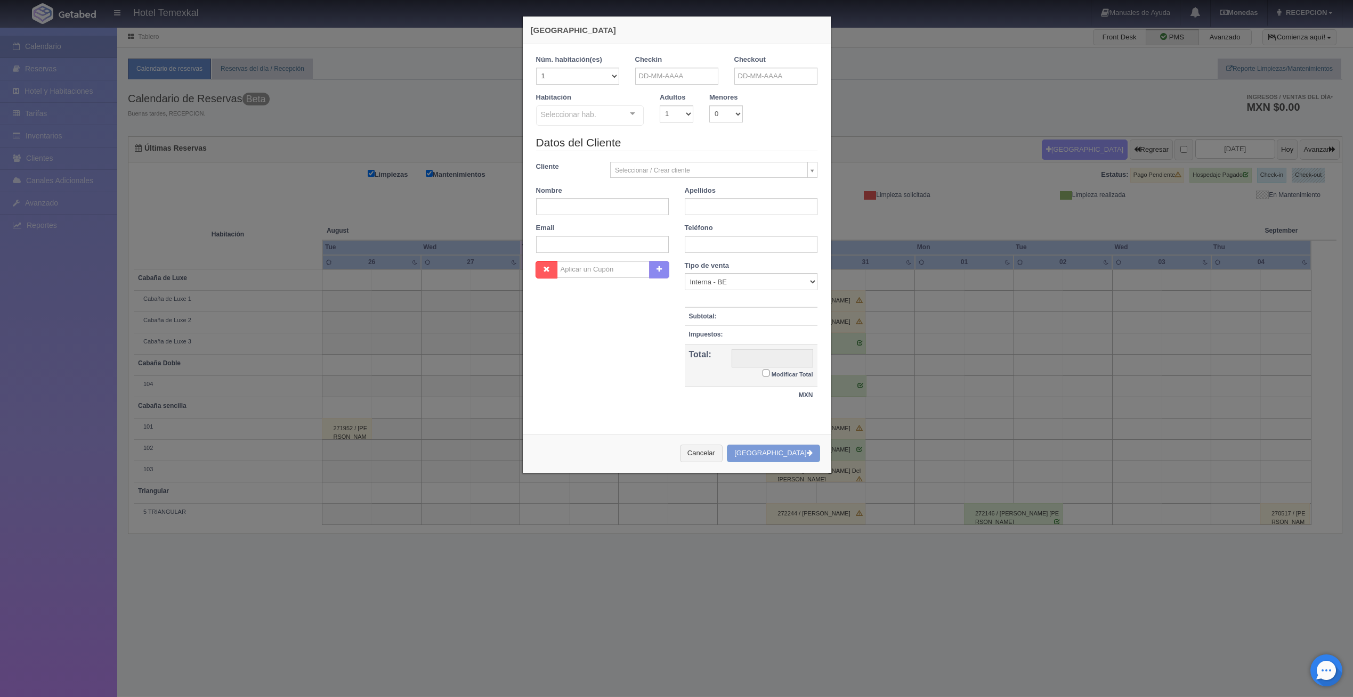
checkbox input "false"
click at [608, 72] on select "1 2 3 4 5 6 7 8 9 10 11 12 13 14 15 16 17 18 19 20" at bounding box center [577, 76] width 83 height 17
select select "2"
click at [536, 68] on select "1 2 3 4 5 6 7 8 9 10 11 12 13 14 15 16 17 18 19 20" at bounding box center [577, 76] width 83 height 17
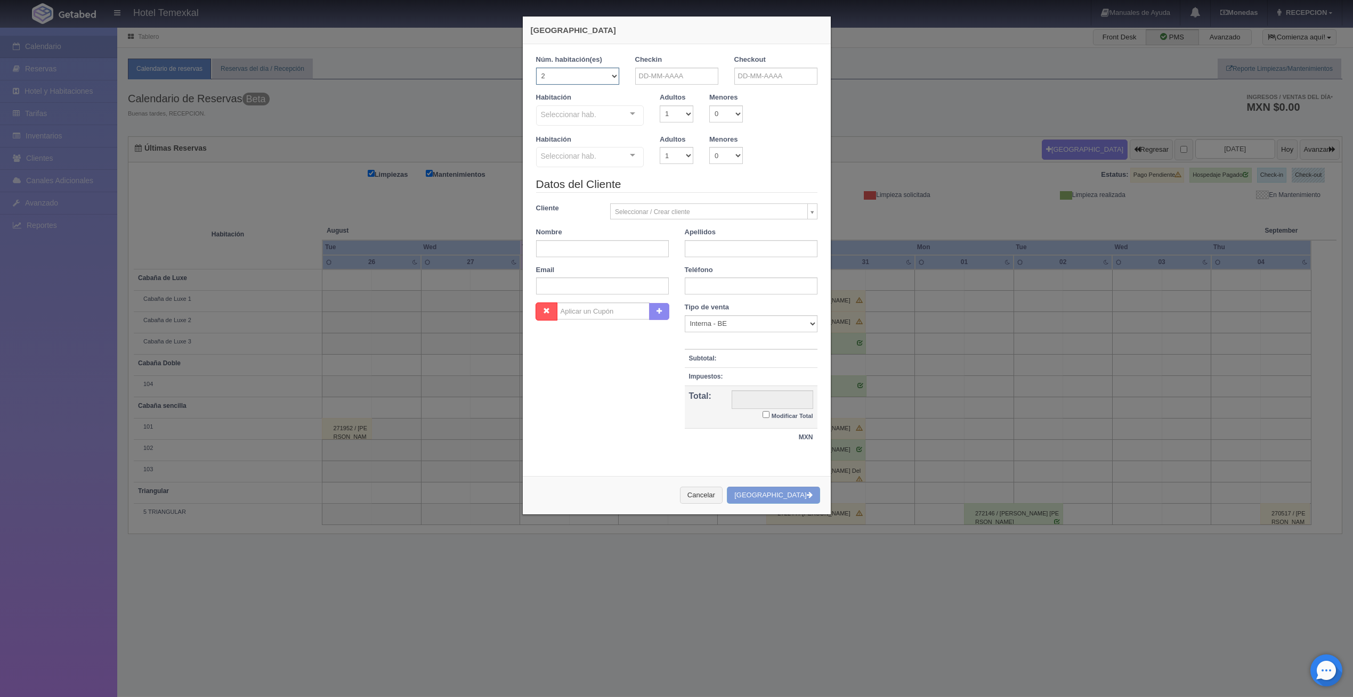
checkbox input "false"
click at [671, 77] on input "text" at bounding box center [676, 76] width 83 height 17
click at [731, 93] on span "Next" at bounding box center [731, 92] width 9 height 9
click at [657, 125] on link "1" at bounding box center [655, 125] width 14 height 15
type input "[DATE]"
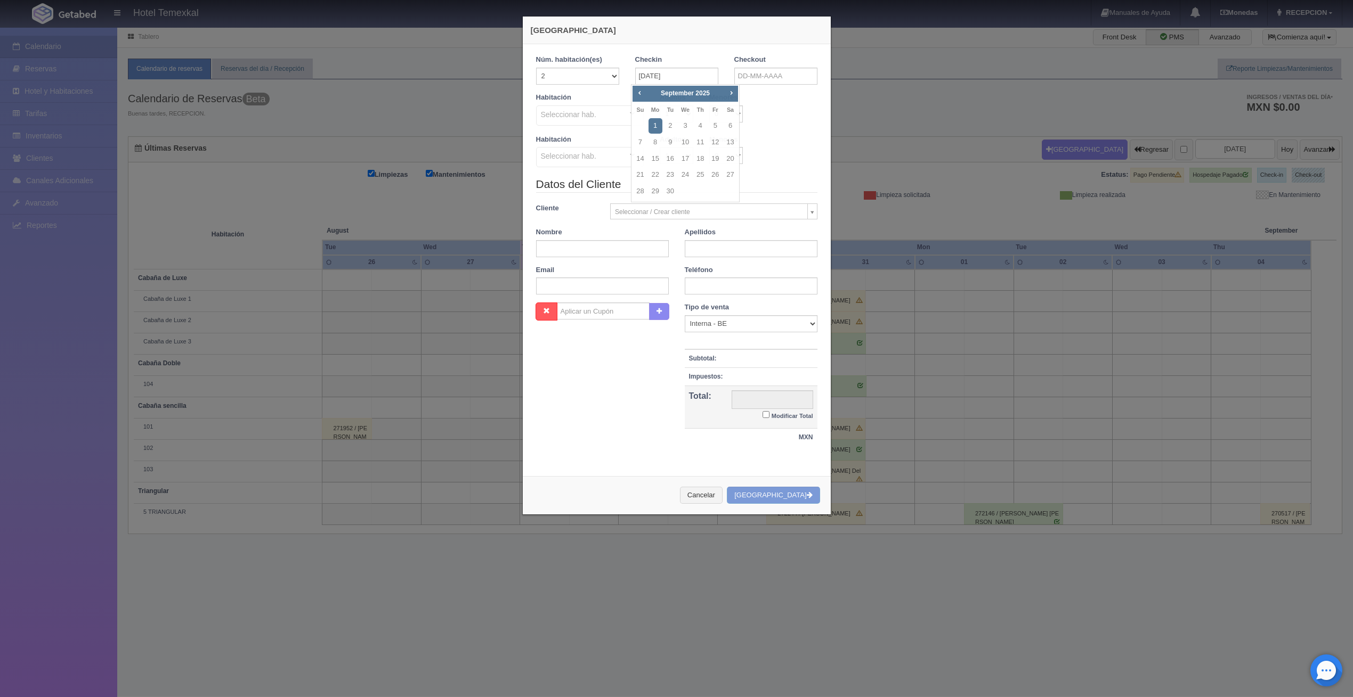
checkbox input "false"
click at [751, 74] on input "text" at bounding box center [775, 76] width 83 height 17
click at [768, 121] on link "2" at bounding box center [769, 125] width 14 height 15
type input "[DATE]"
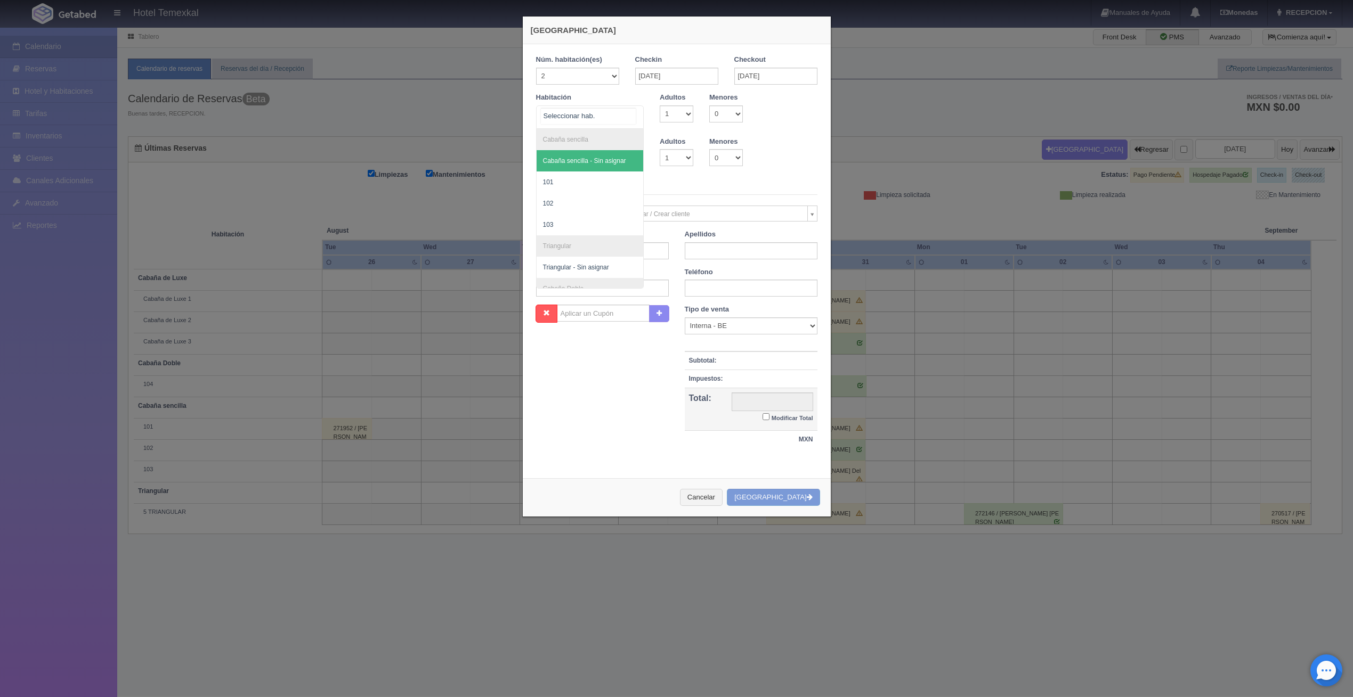
click at [630, 110] on div at bounding box center [632, 114] width 21 height 16
click at [584, 180] on span "101" at bounding box center [590, 182] width 107 height 21
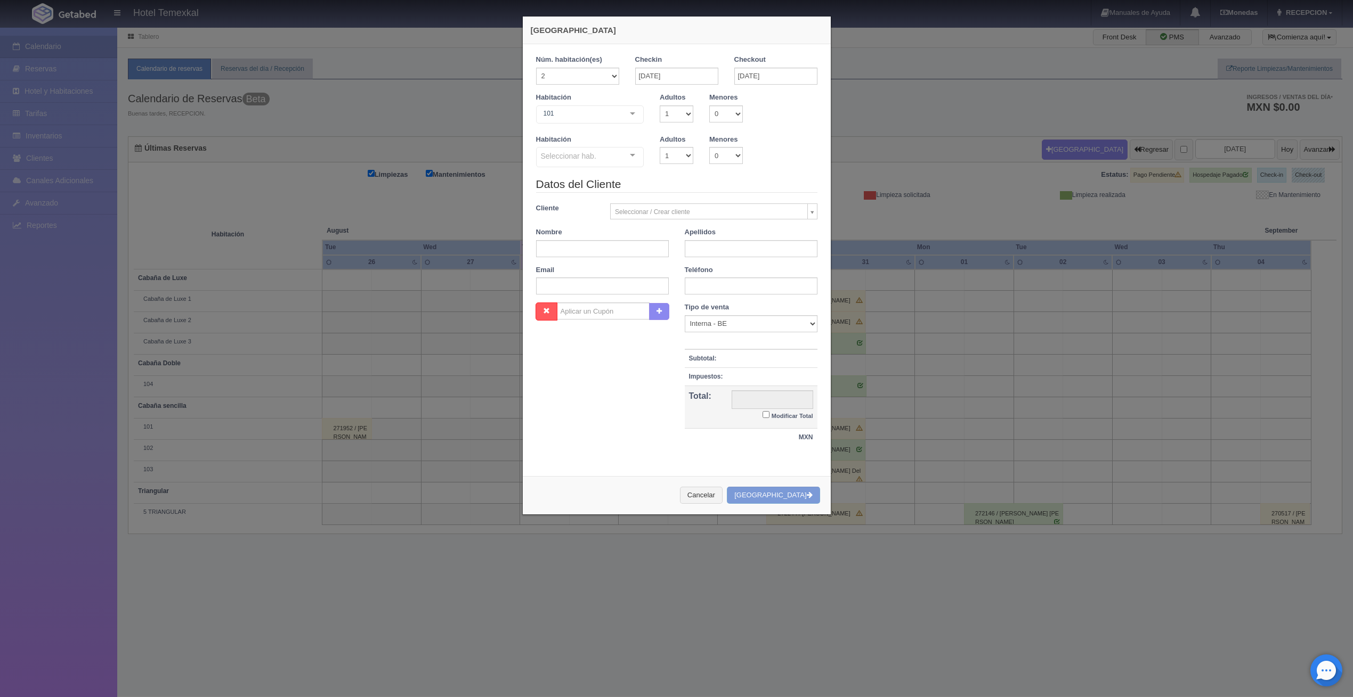
checkbox input "false"
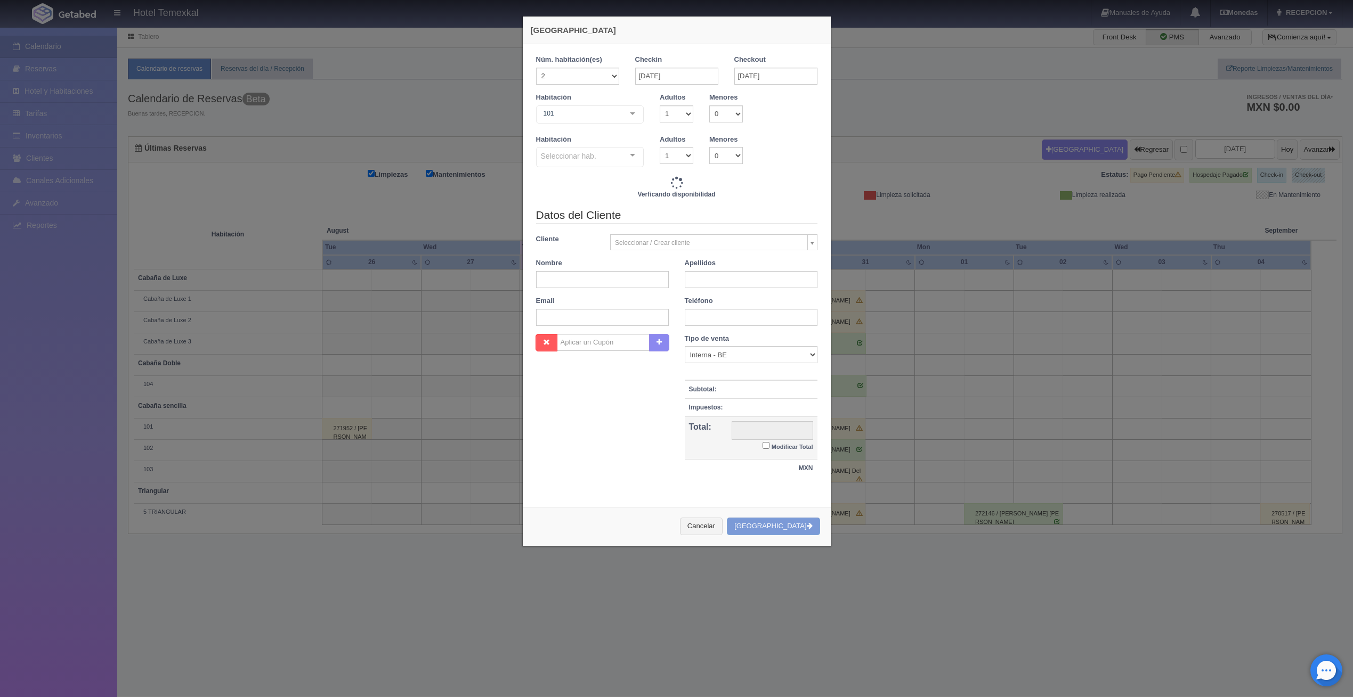
click at [627, 156] on div at bounding box center [632, 156] width 21 height 16
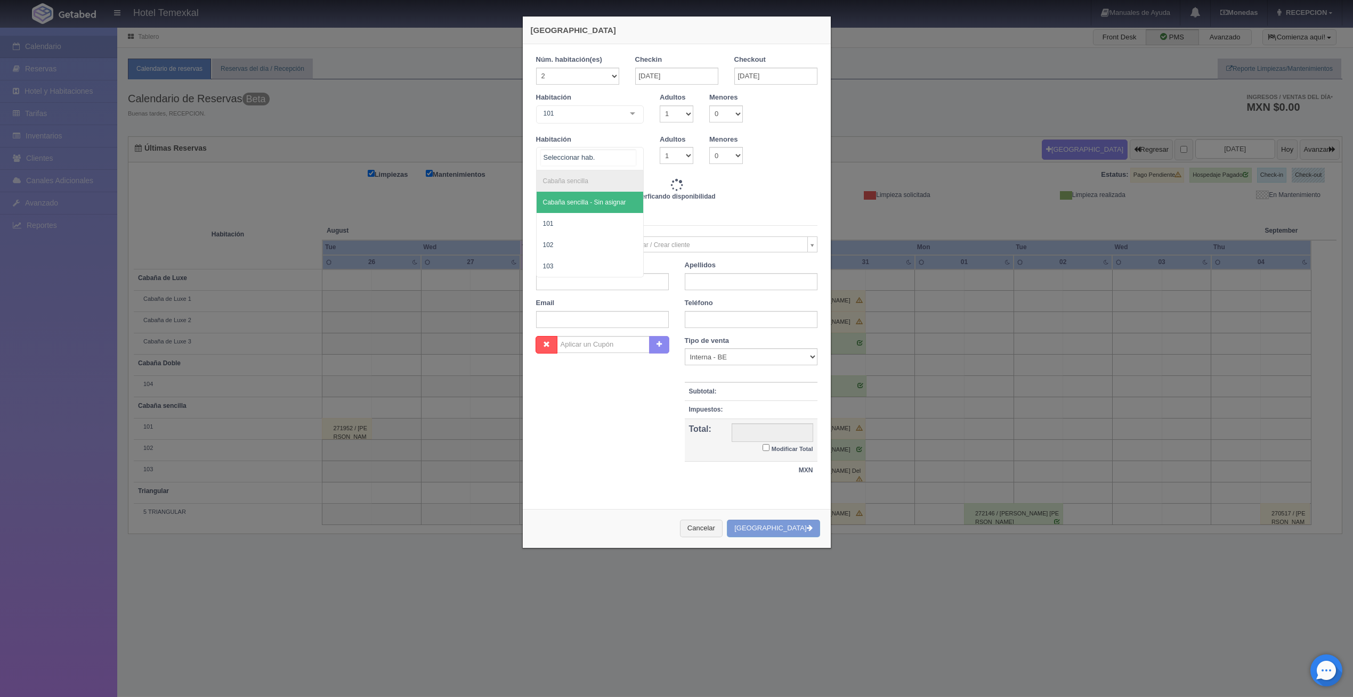
type input "6000.00"
checkbox input "false"
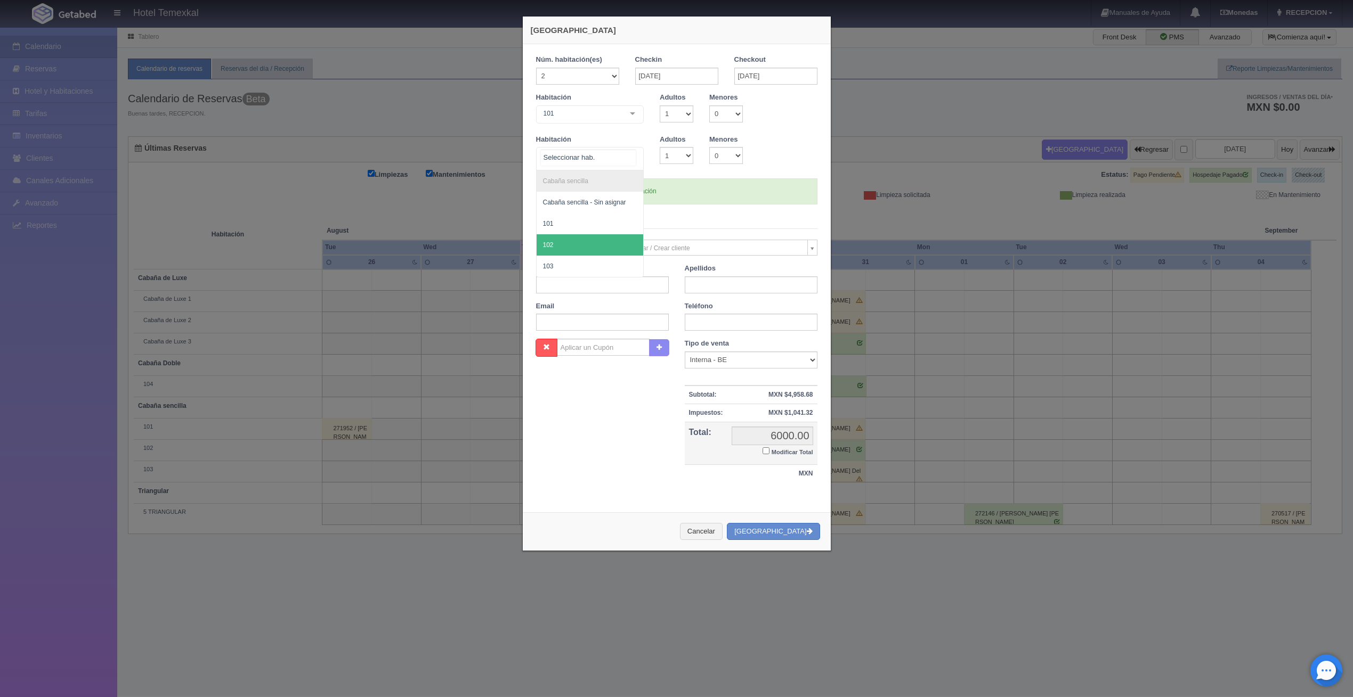
click at [570, 238] on span "102" at bounding box center [590, 244] width 107 height 21
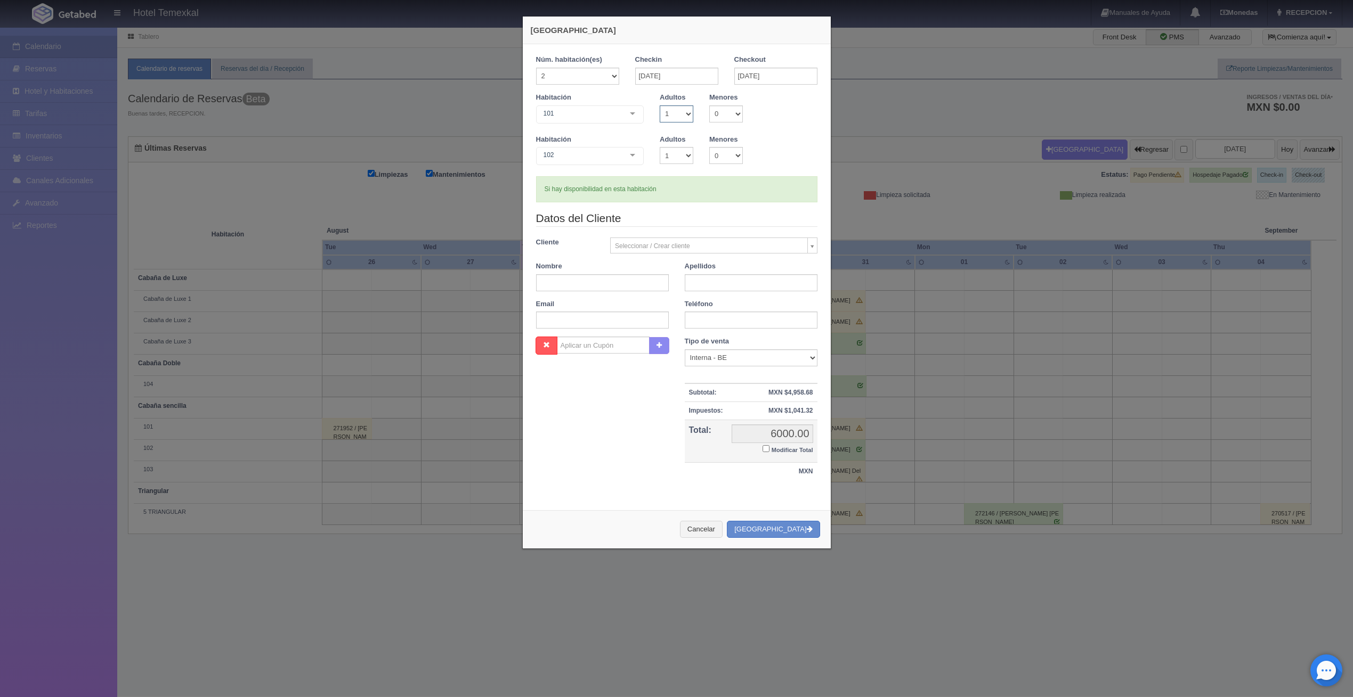
click at [686, 110] on select "1 2 3 4 5 6 7 8 9 10" at bounding box center [677, 113] width 34 height 17
select select "2"
click at [660, 105] on select "1 2 3 4 5 6 7 8 9 10" at bounding box center [677, 113] width 34 height 17
checkbox input "false"
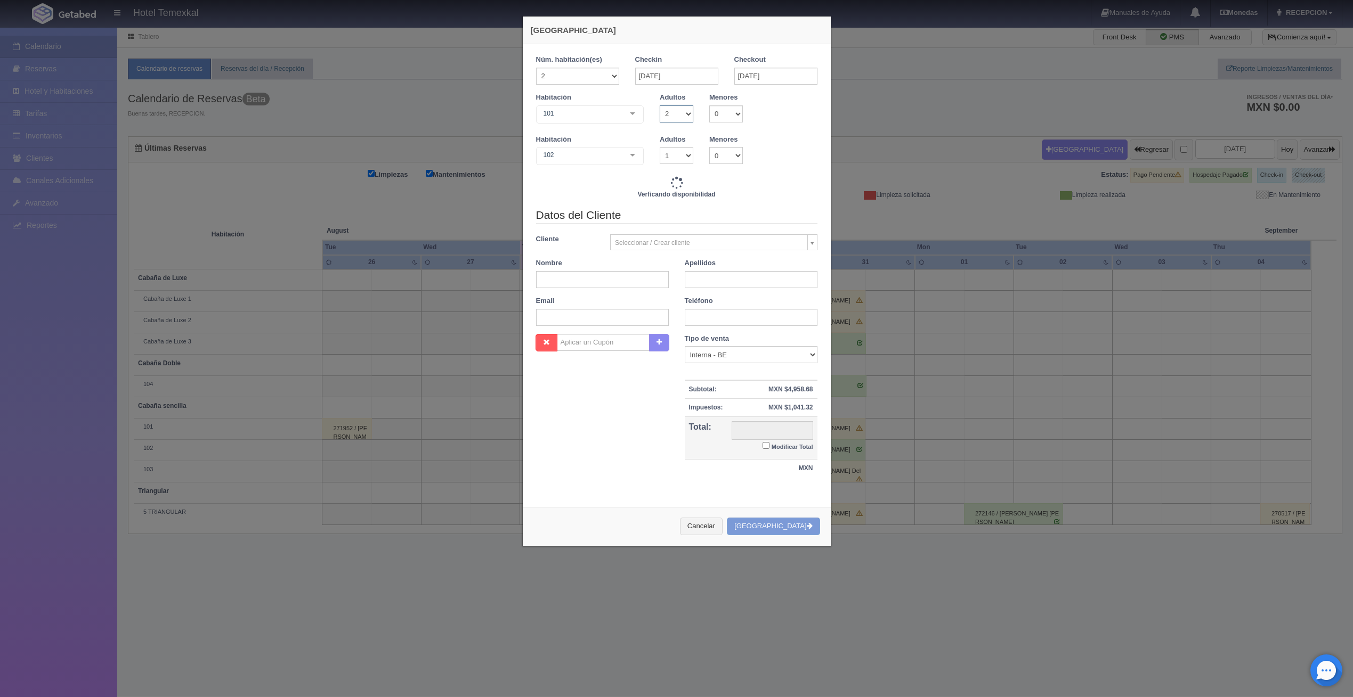
type input "6000.00"
checkbox input "false"
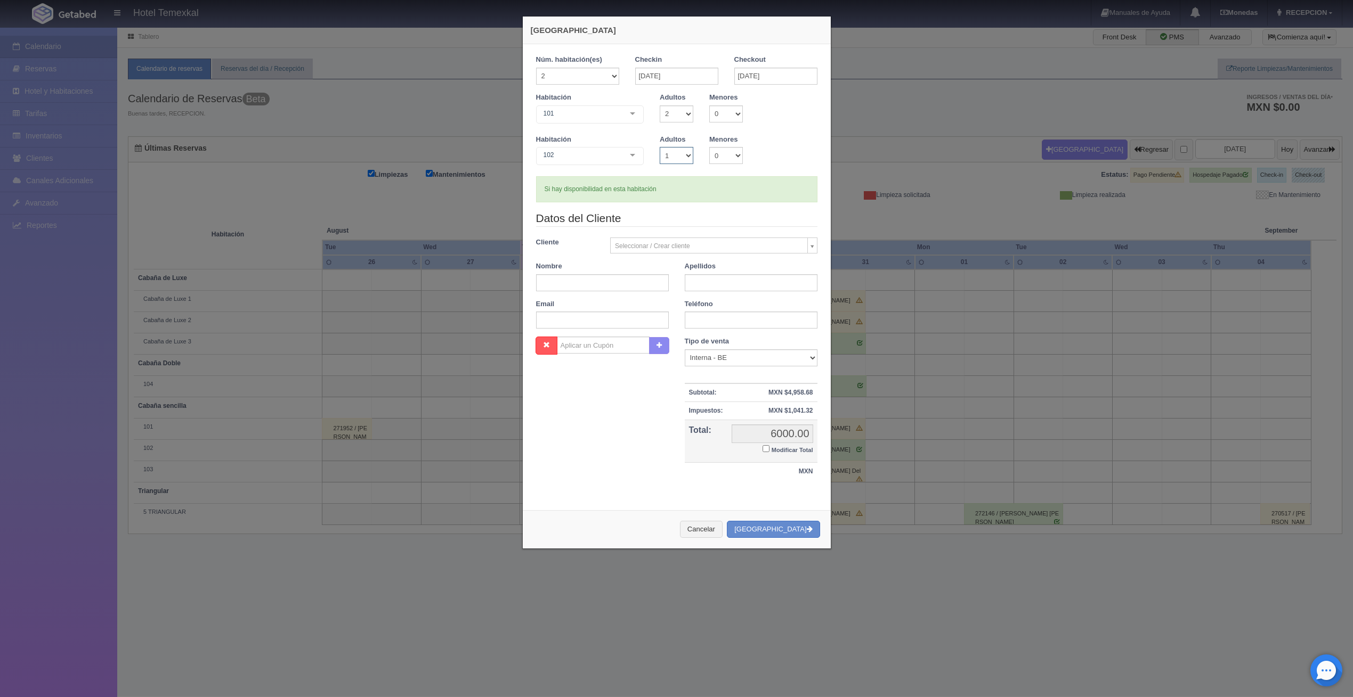
click at [686, 153] on select "1 2 3 4 5 6 7 8 9 10" at bounding box center [677, 155] width 34 height 17
select select "2"
click at [660, 147] on select "1 2 3 4 5 6 7 8 9 10" at bounding box center [677, 155] width 34 height 17
checkbox input "false"
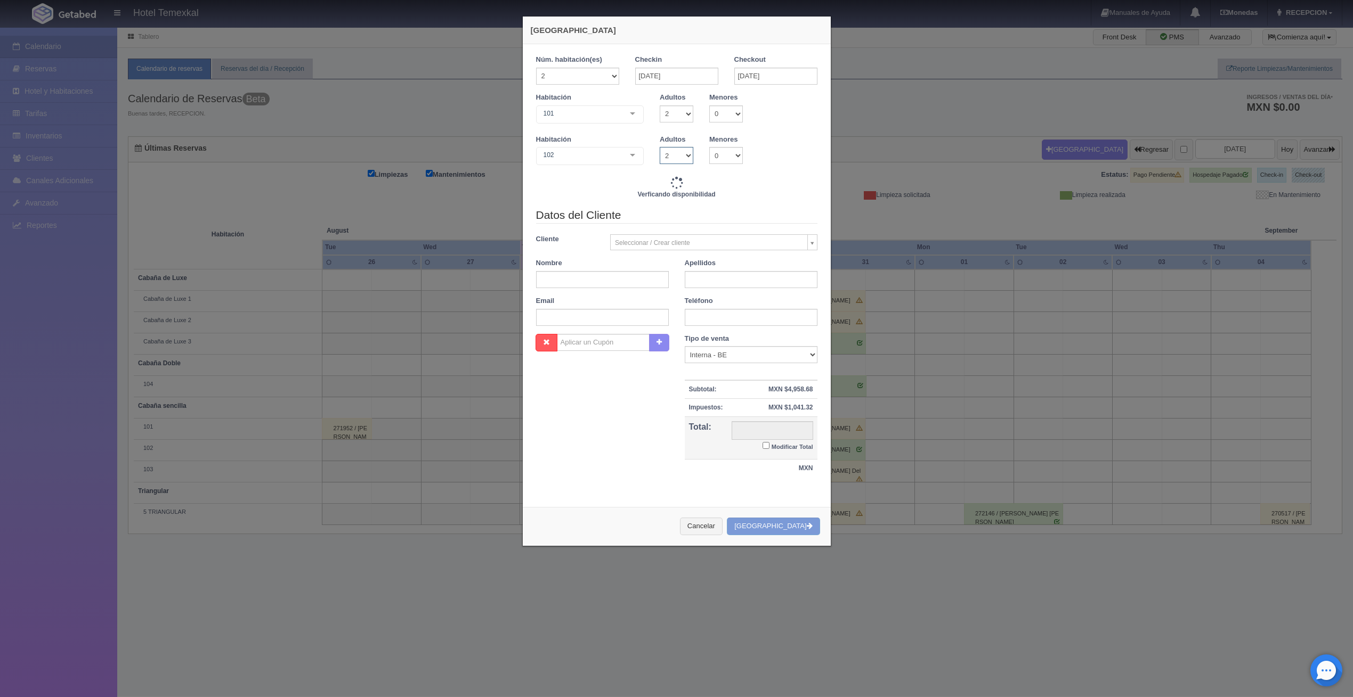
type input "6000.00"
checkbox input "false"
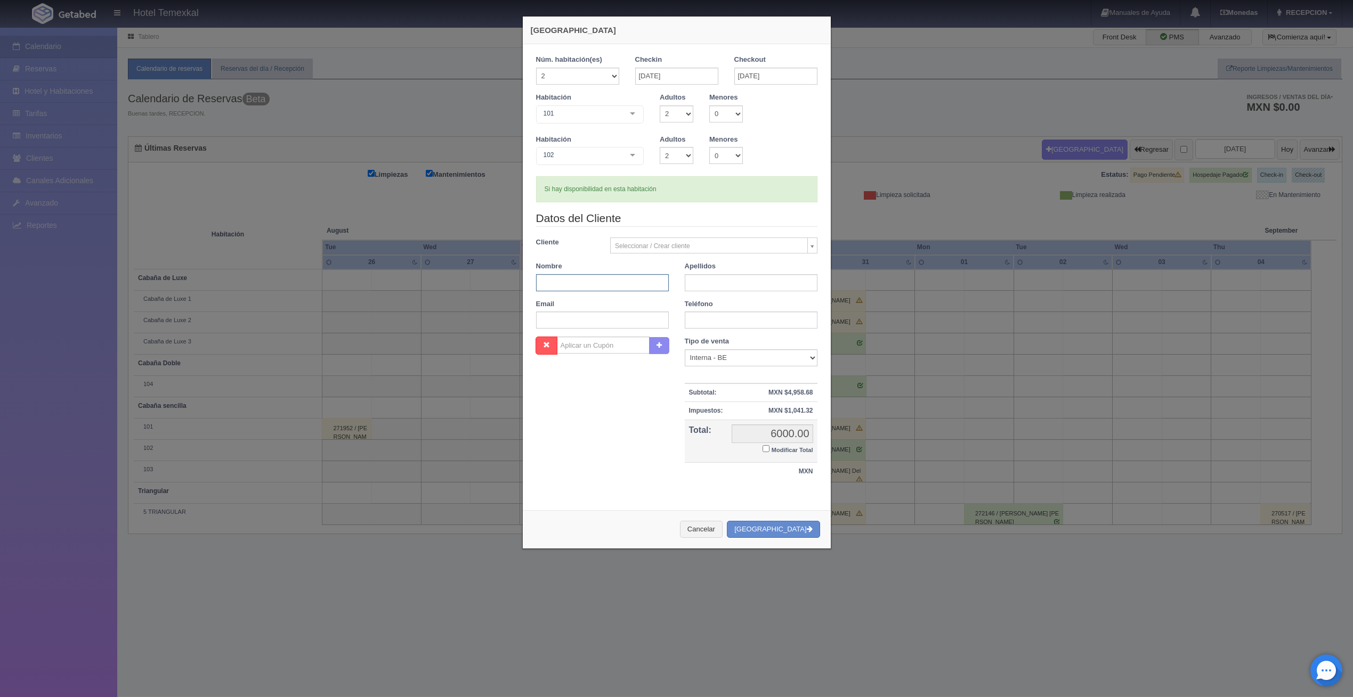
click at [590, 282] on input "text" at bounding box center [602, 282] width 133 height 17
type input "[PERSON_NAME]"
click at [762, 449] on input "Modificar Total" at bounding box center [765, 448] width 7 height 7
checkbox input "true"
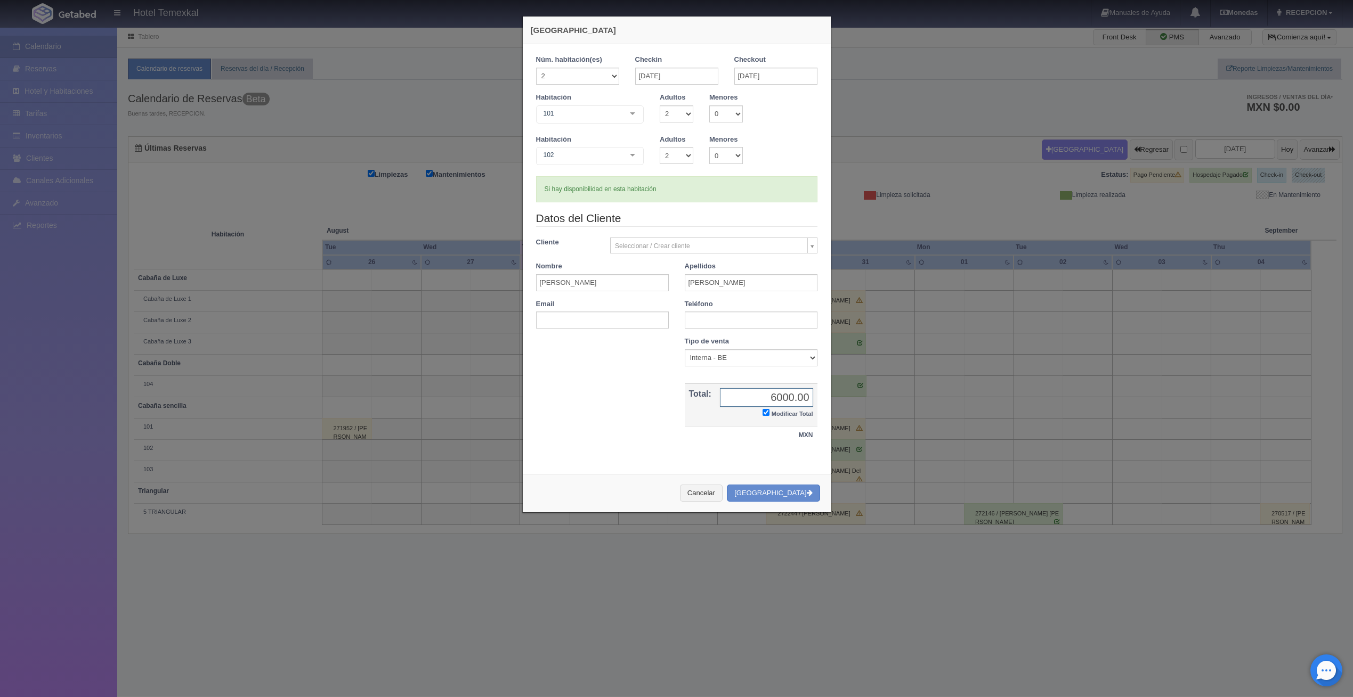
click at [778, 397] on input "6000.00" at bounding box center [766, 397] width 93 height 19
type input "4500.00"
click at [792, 487] on button "Crear Reserva" at bounding box center [773, 494] width 93 height 18
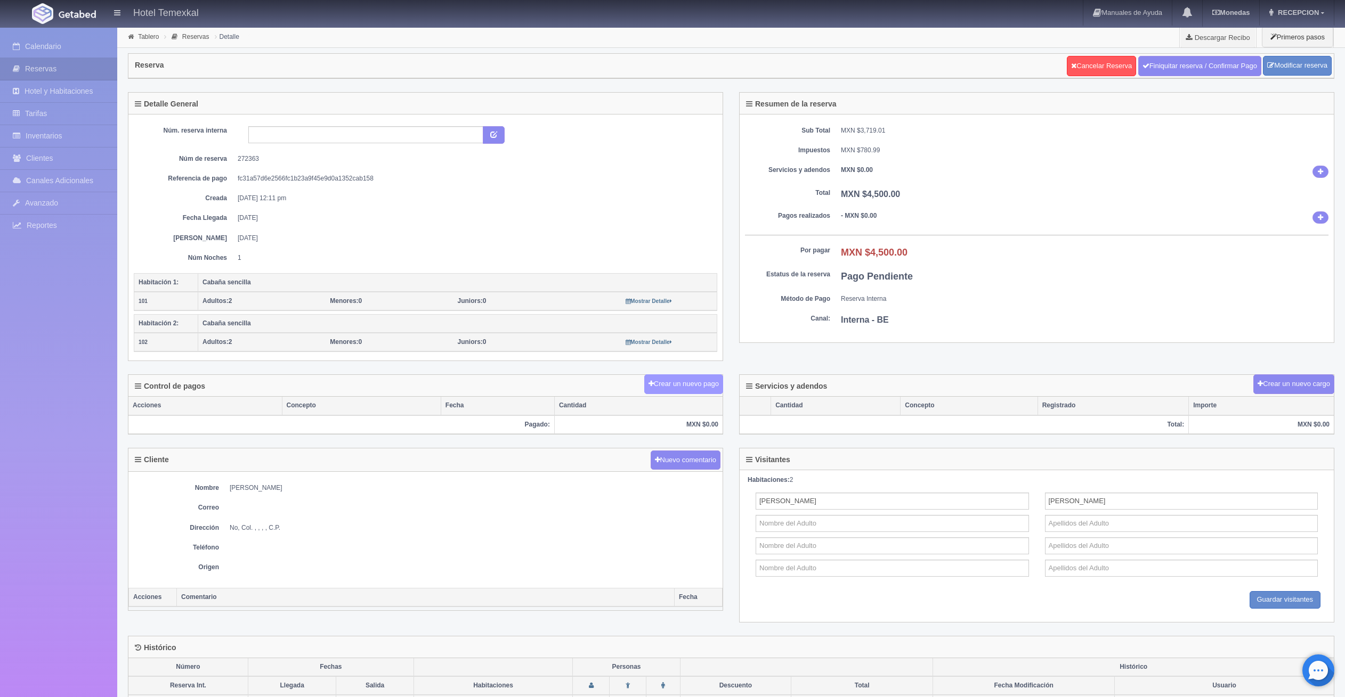
click at [687, 379] on button "Crear un nuevo pago" at bounding box center [683, 385] width 79 height 20
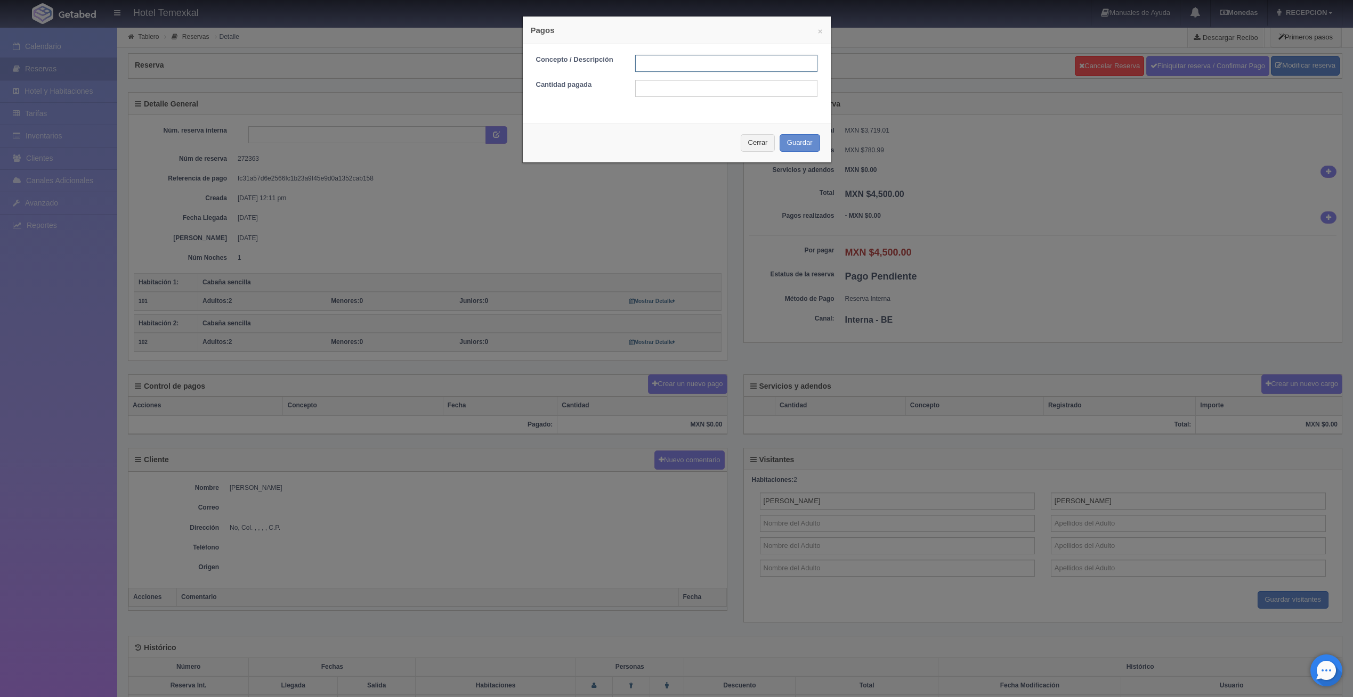
click at [644, 64] on input "text" at bounding box center [726, 63] width 182 height 17
type input "PAGO COMPLETO"
click at [654, 88] on input "text" at bounding box center [726, 88] width 182 height 17
type input "4500"
click at [803, 140] on button "Guardar" at bounding box center [800, 143] width 40 height 18
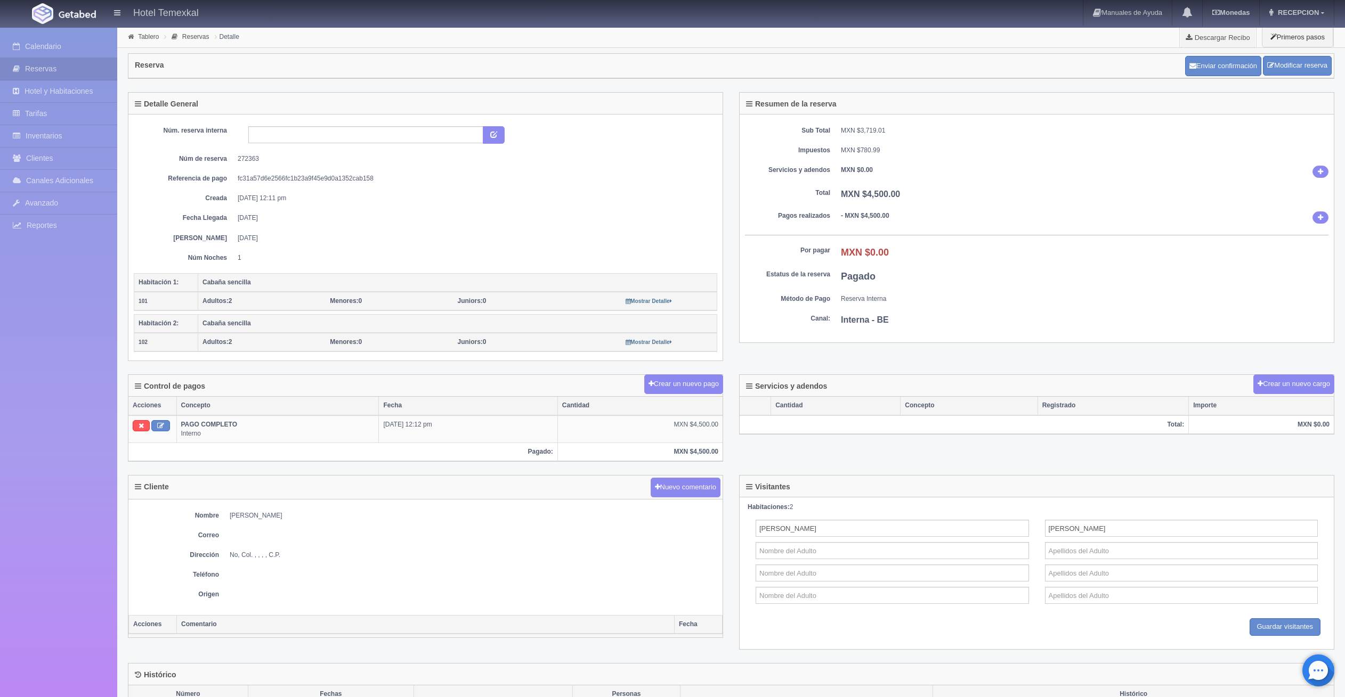
scroll to position [53, 0]
